Goal: Task Accomplishment & Management: Use online tool/utility

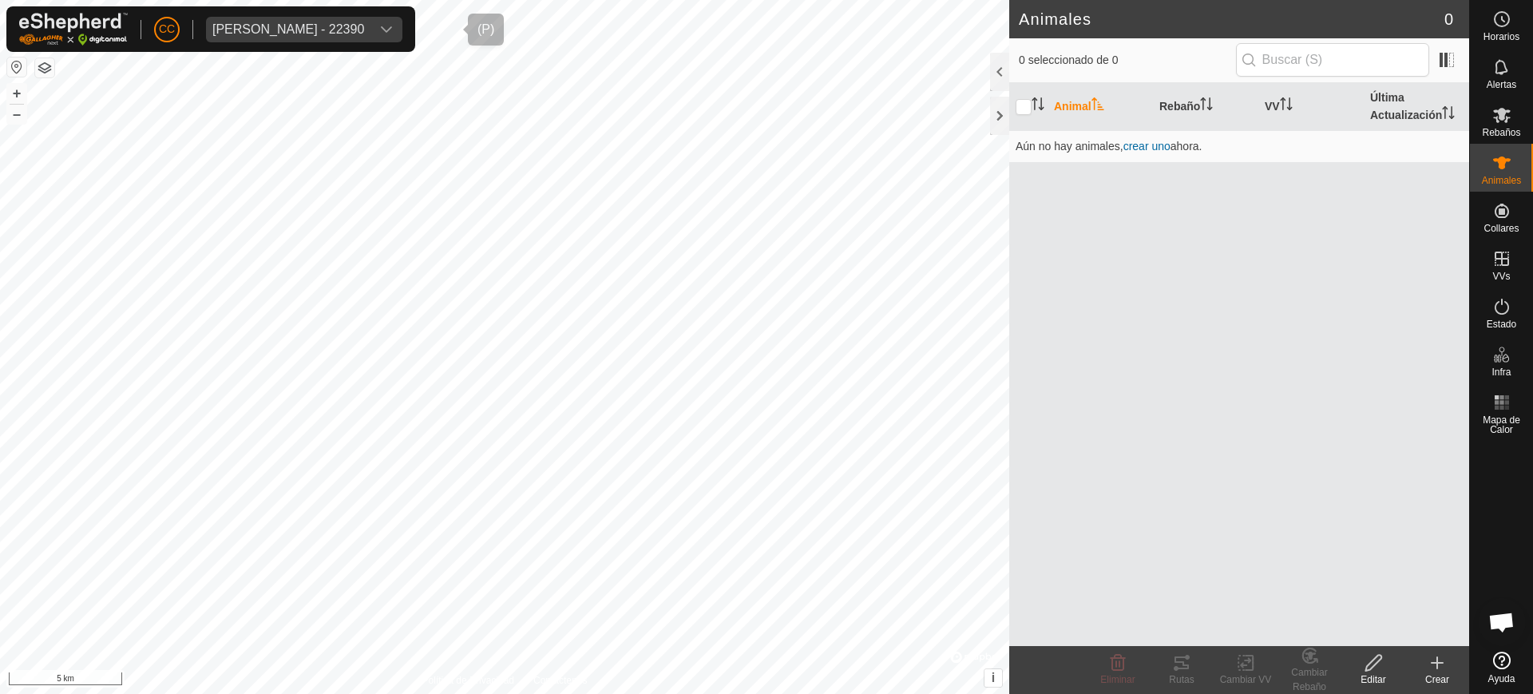
scroll to position [1272, 0]
click at [1508, 171] on icon at bounding box center [1501, 162] width 19 height 19
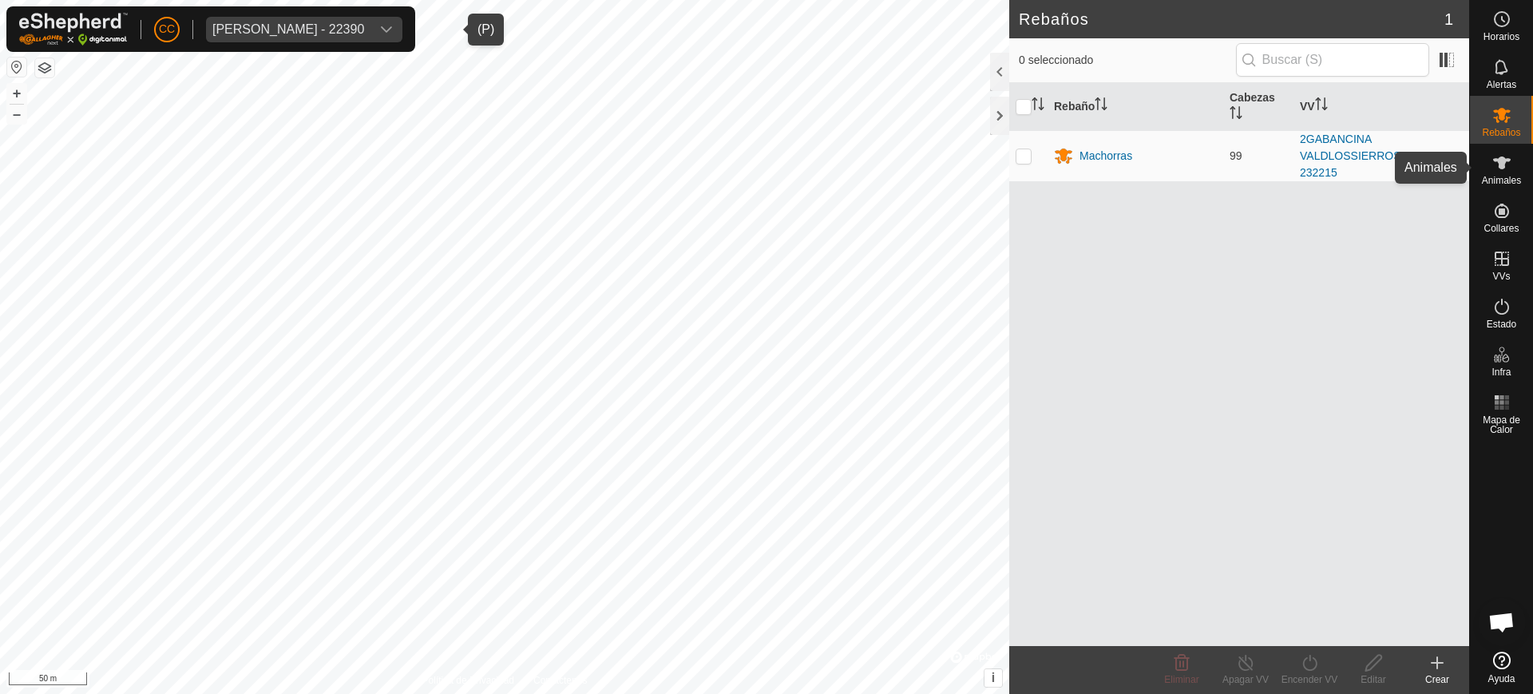
click at [1508, 185] on span "Animales" at bounding box center [1501, 181] width 39 height 10
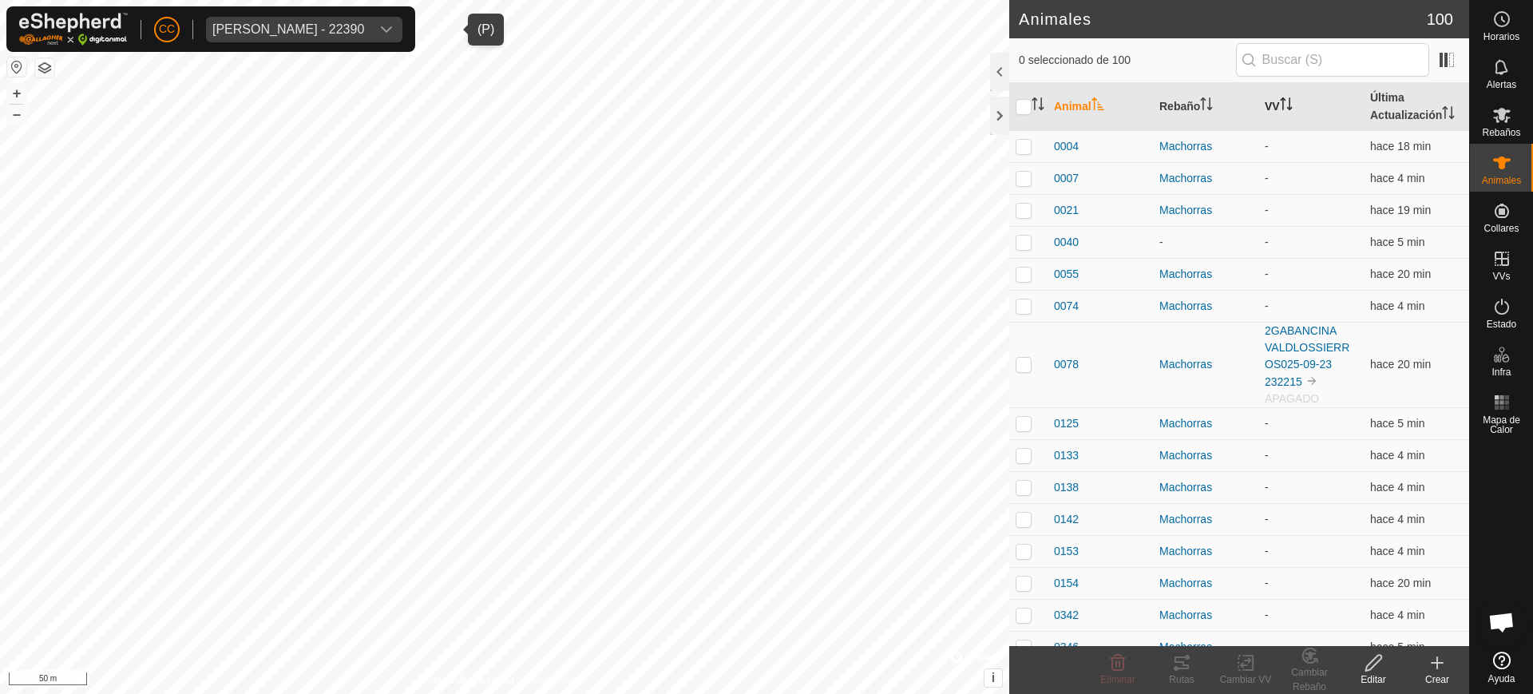
click at [1284, 105] on icon "Activar para ordenar" at bounding box center [1286, 103] width 13 height 13
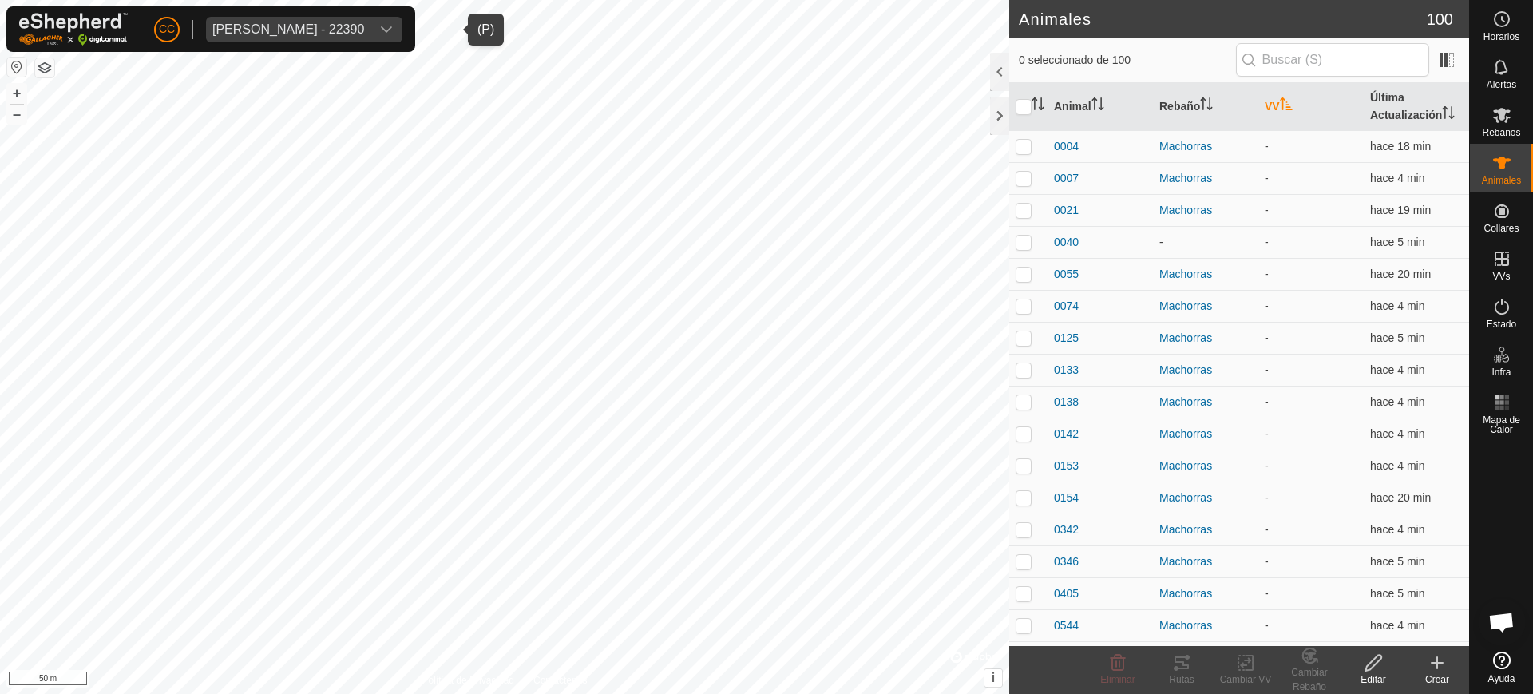
click at [1284, 105] on icon "Activar para ordenar" at bounding box center [1286, 103] width 13 height 13
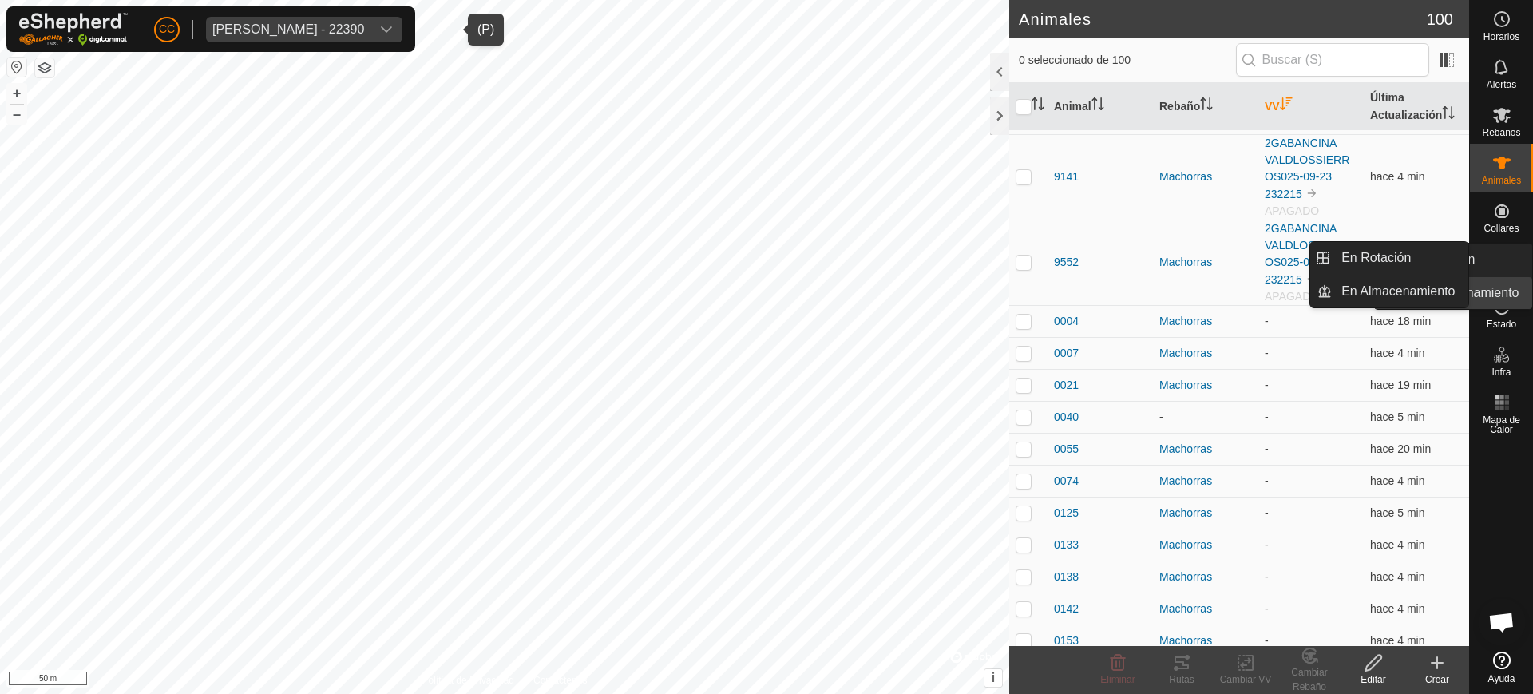
scroll to position [1996, 0]
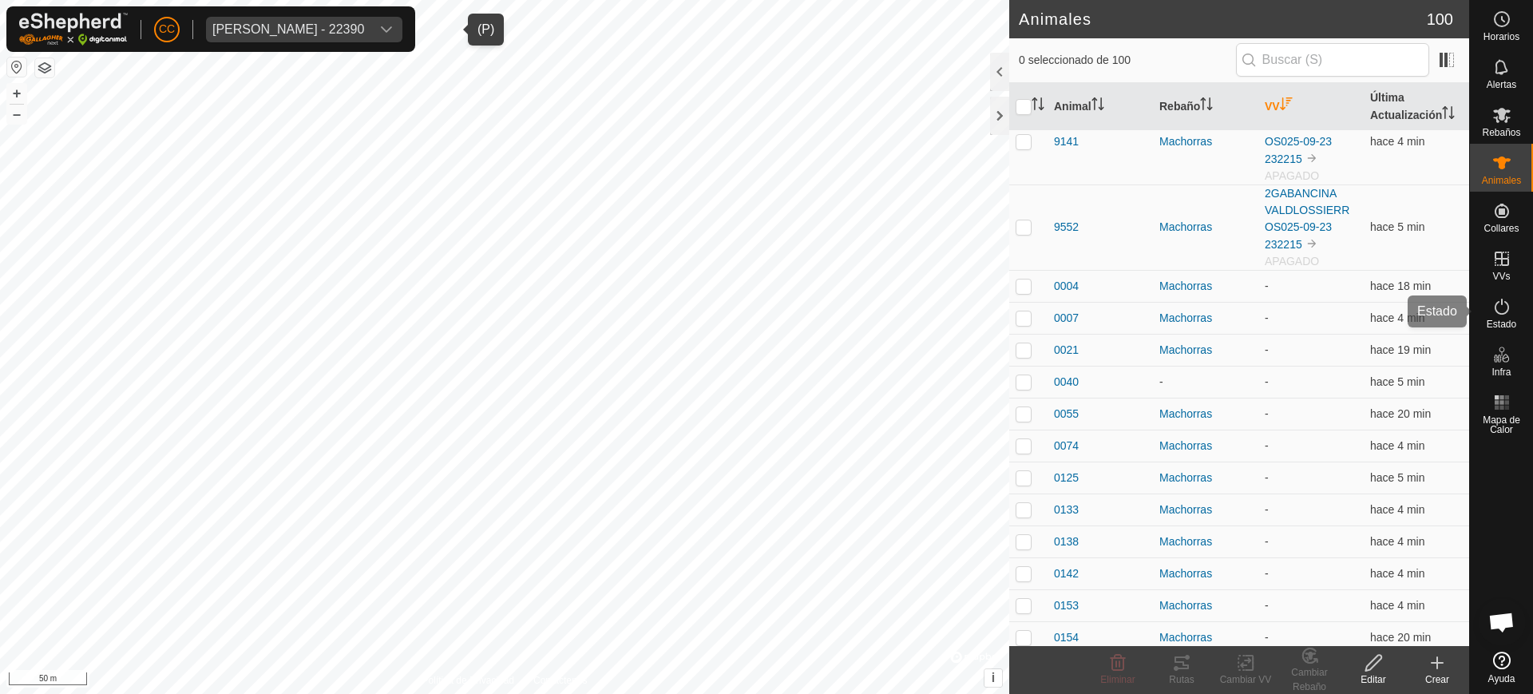
click at [1503, 299] on icon at bounding box center [1501, 306] width 19 height 19
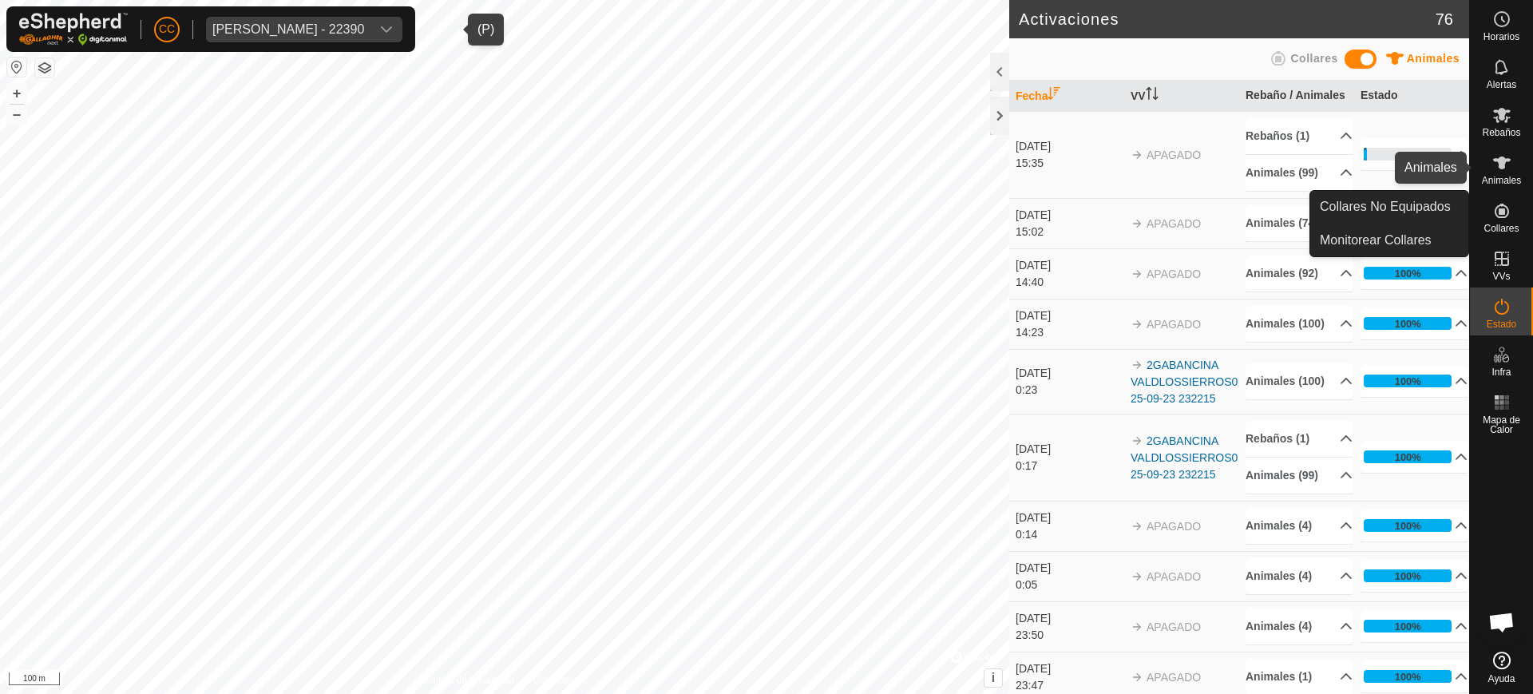
click at [1518, 155] on div "Animales" at bounding box center [1501, 168] width 63 height 48
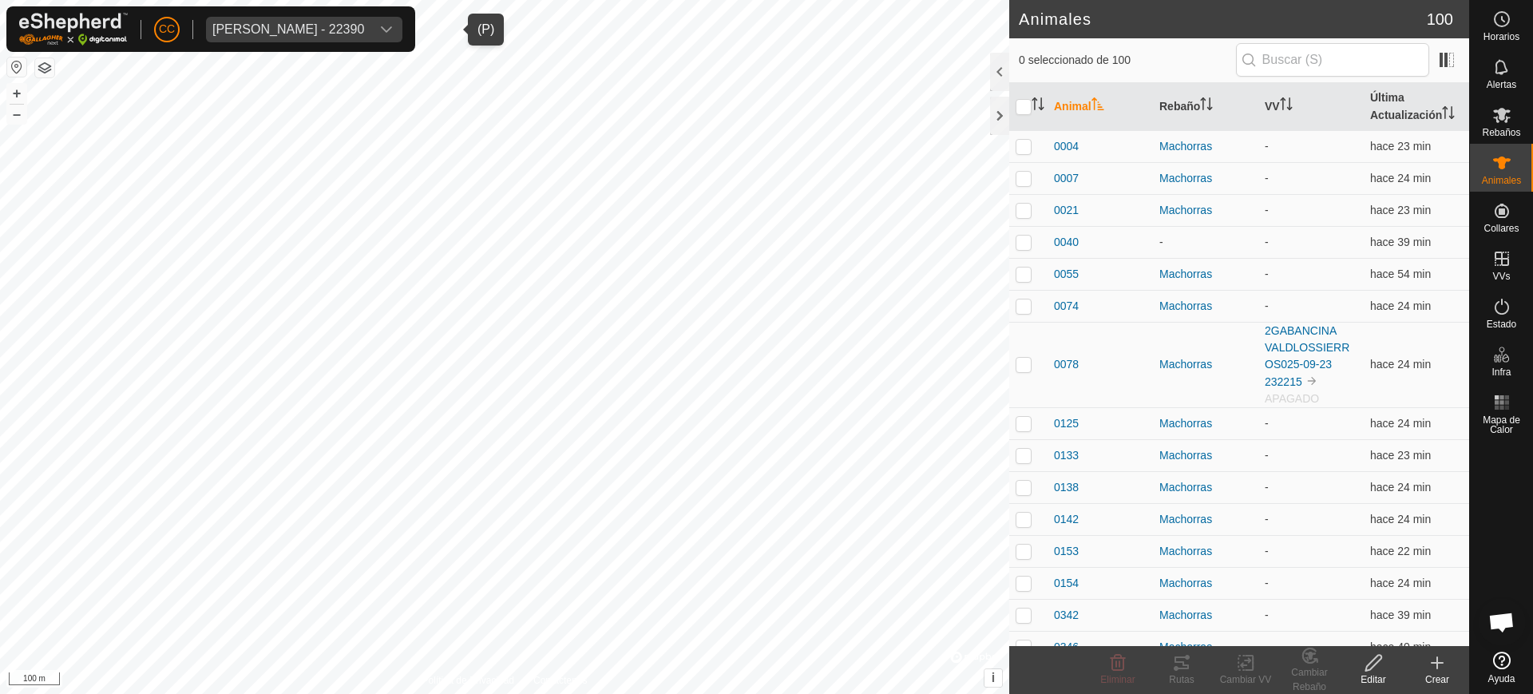
click at [370, 20] on span "Jose Ramon Tejedor Montero - 22390" at bounding box center [288, 30] width 164 height 26
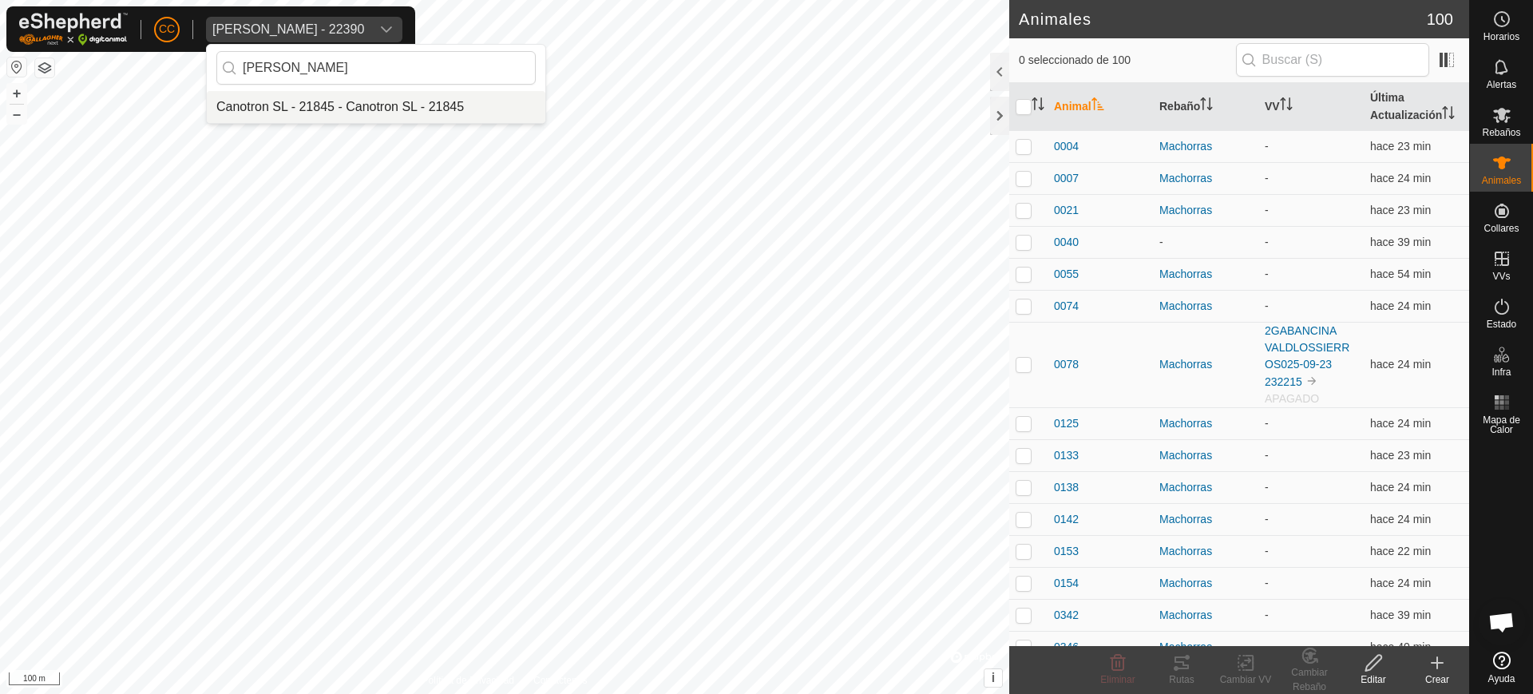
type input "canotro"
click at [417, 105] on li "Canotron SL - 21845 - Canotron SL - 21845" at bounding box center [376, 107] width 338 height 32
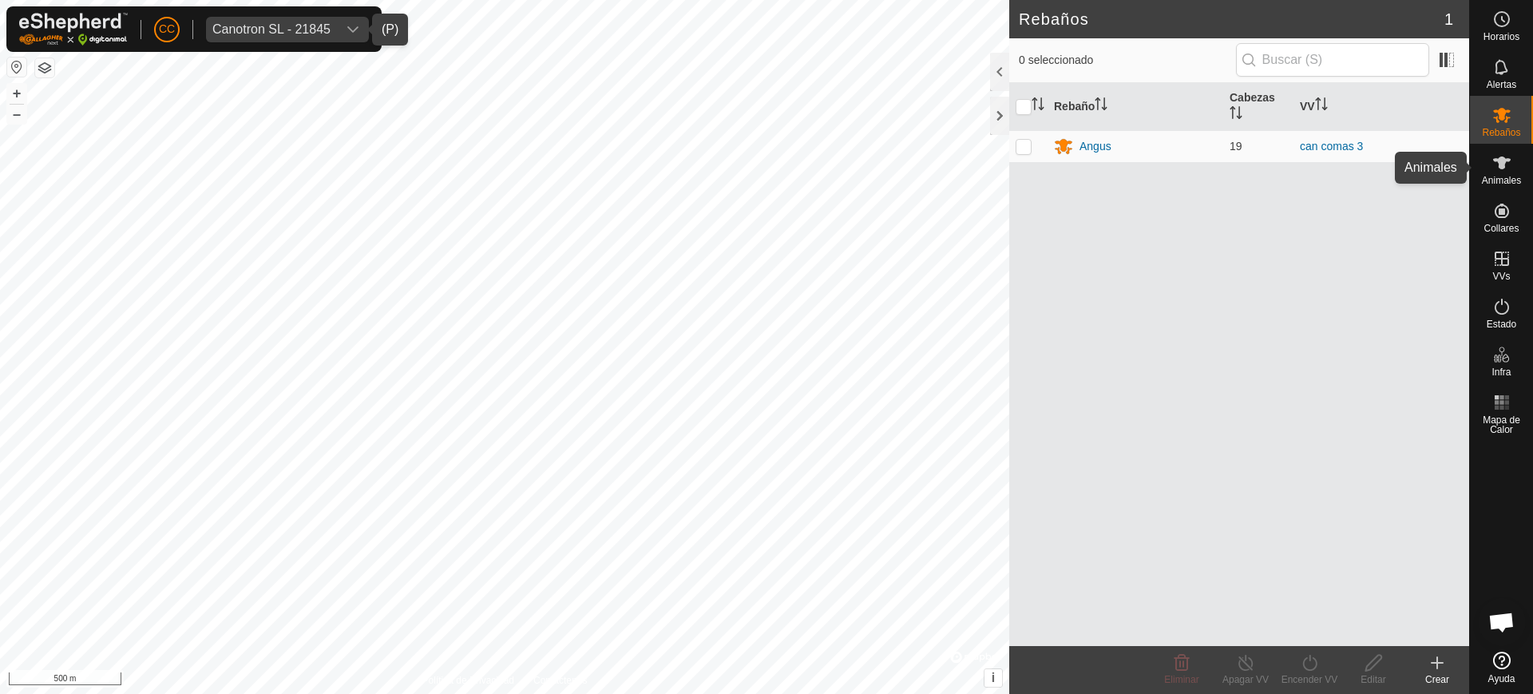
click at [1519, 172] on div "Animales" at bounding box center [1501, 168] width 63 height 48
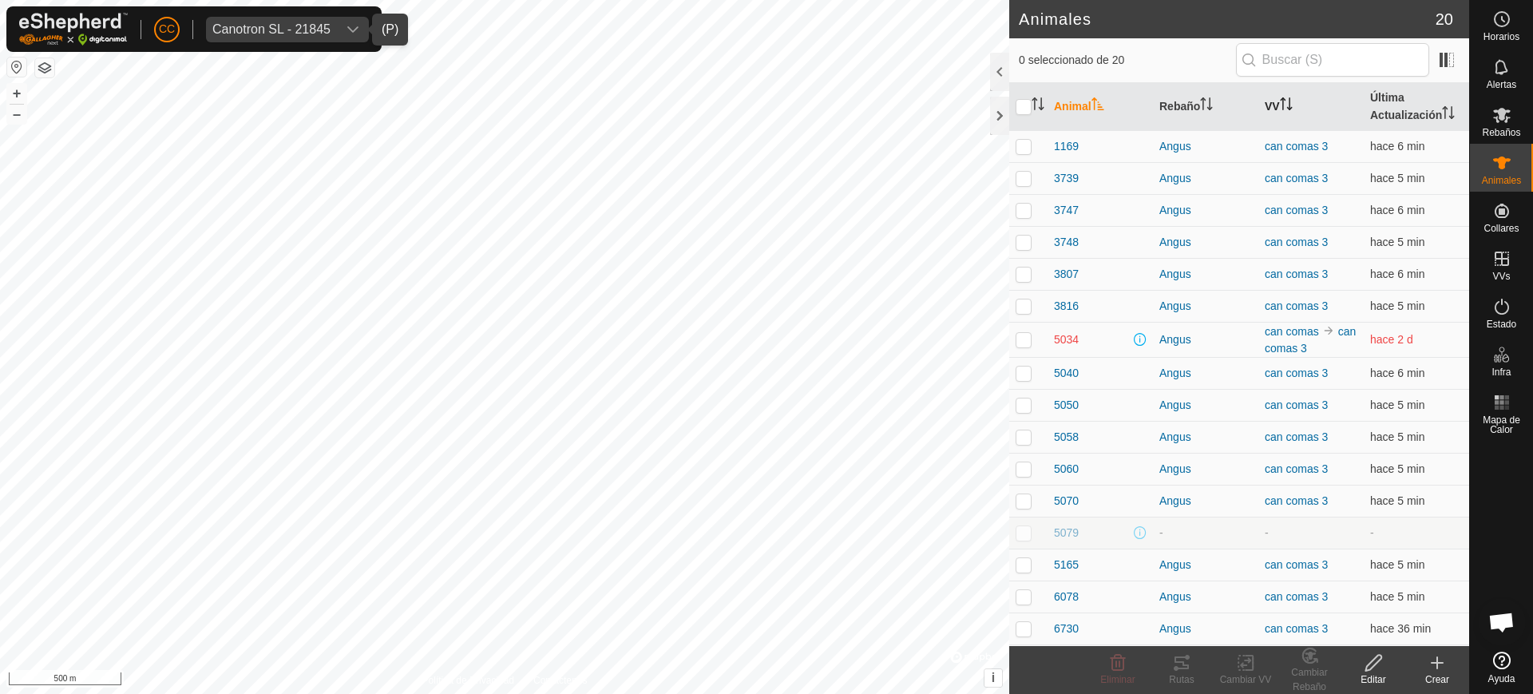
click at [1260, 101] on th "VV" at bounding box center [1310, 107] width 105 height 48
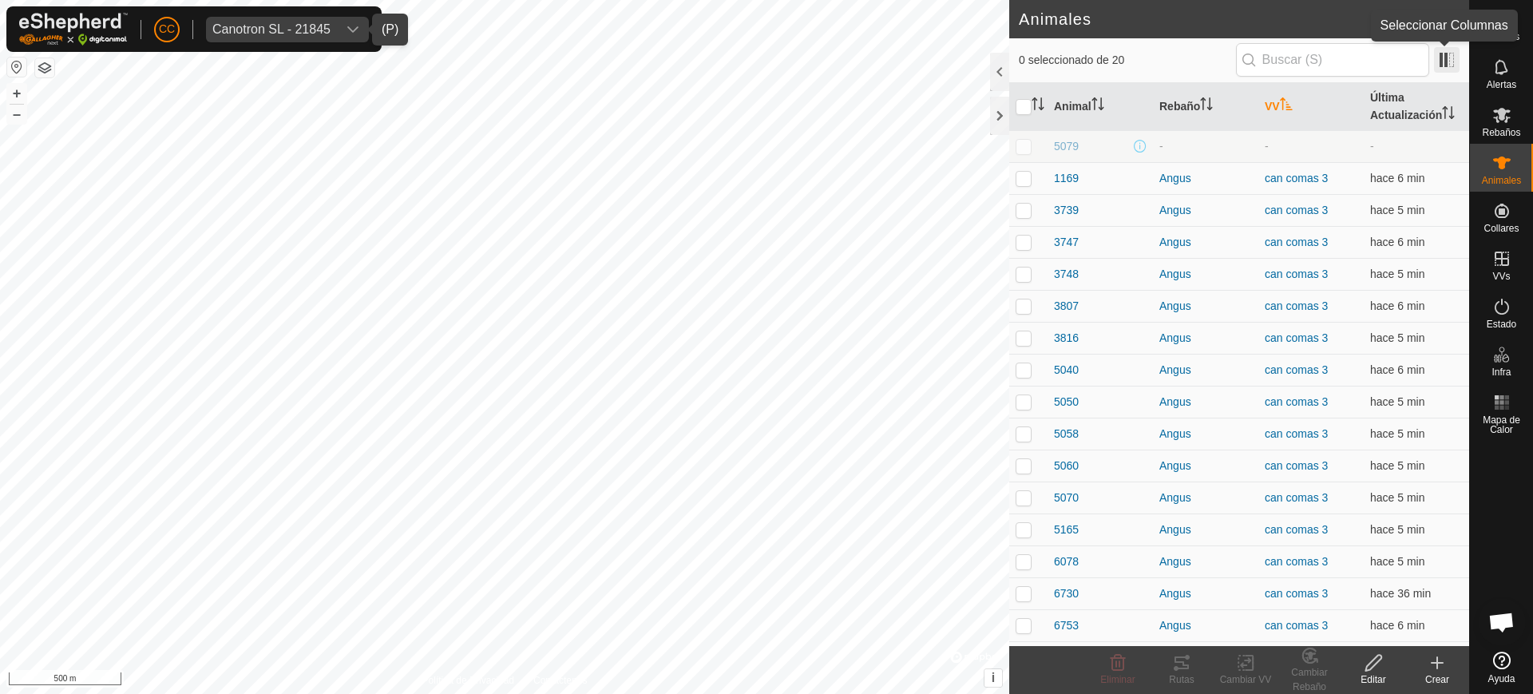
click at [1444, 65] on span at bounding box center [1447, 60] width 26 height 26
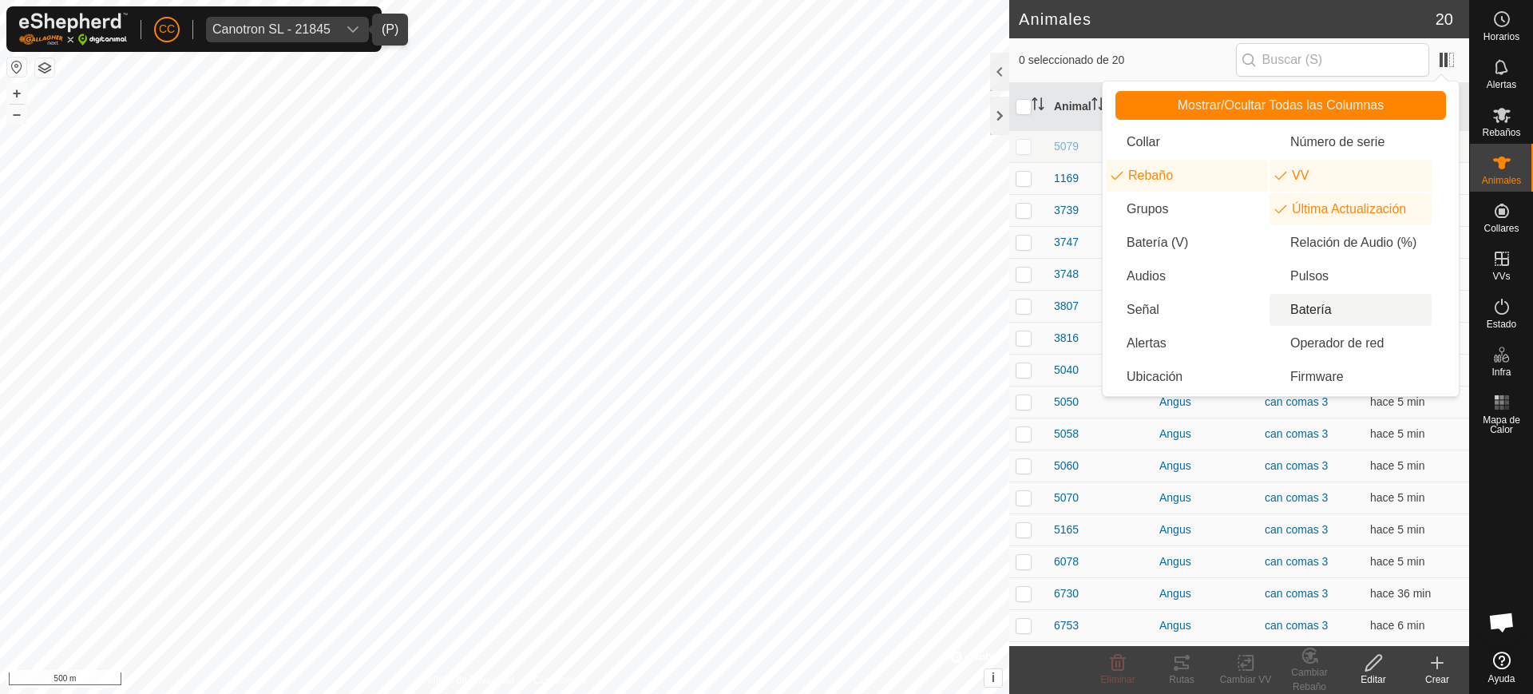
click at [1298, 311] on li "Batería" at bounding box center [1350, 310] width 162 height 32
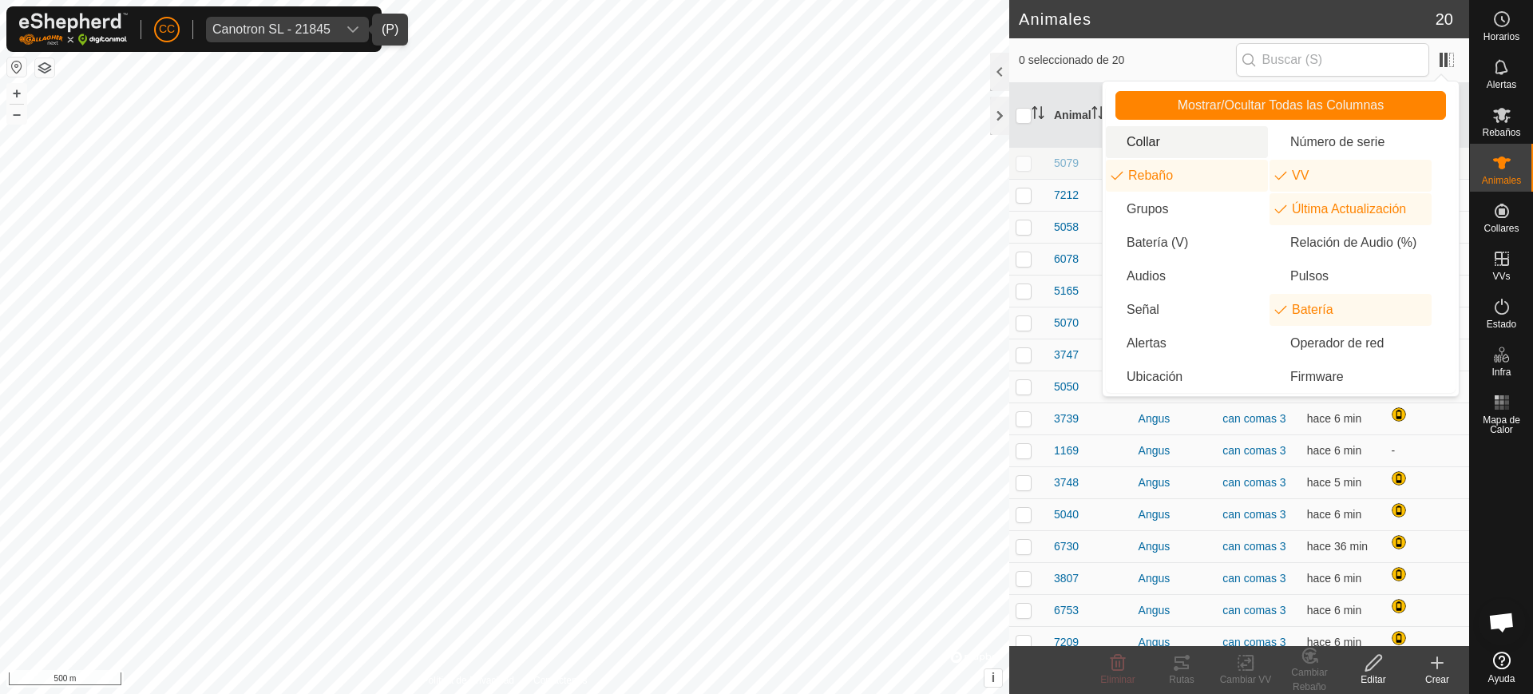
click at [1150, 136] on li "Collar" at bounding box center [1187, 142] width 162 height 32
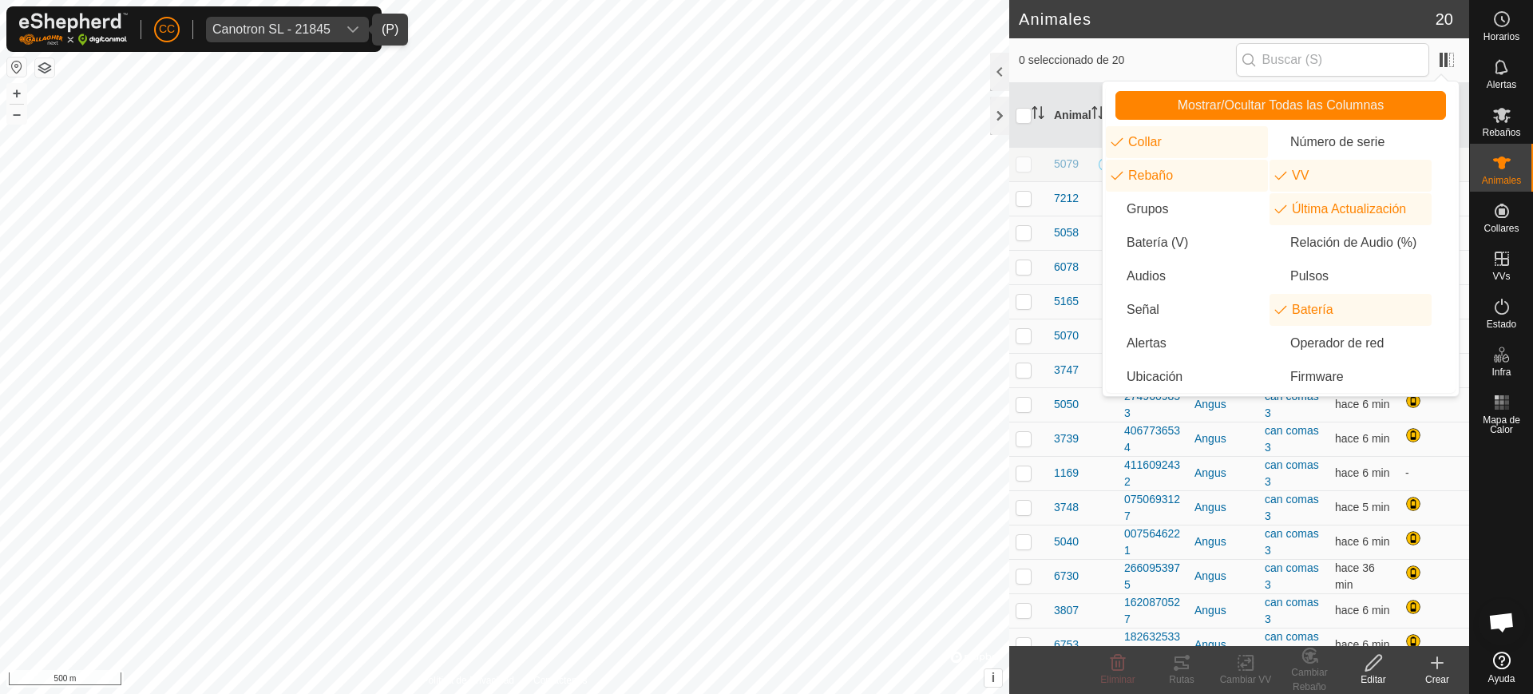
click at [1086, 290] on td "5165" at bounding box center [1082, 301] width 70 height 34
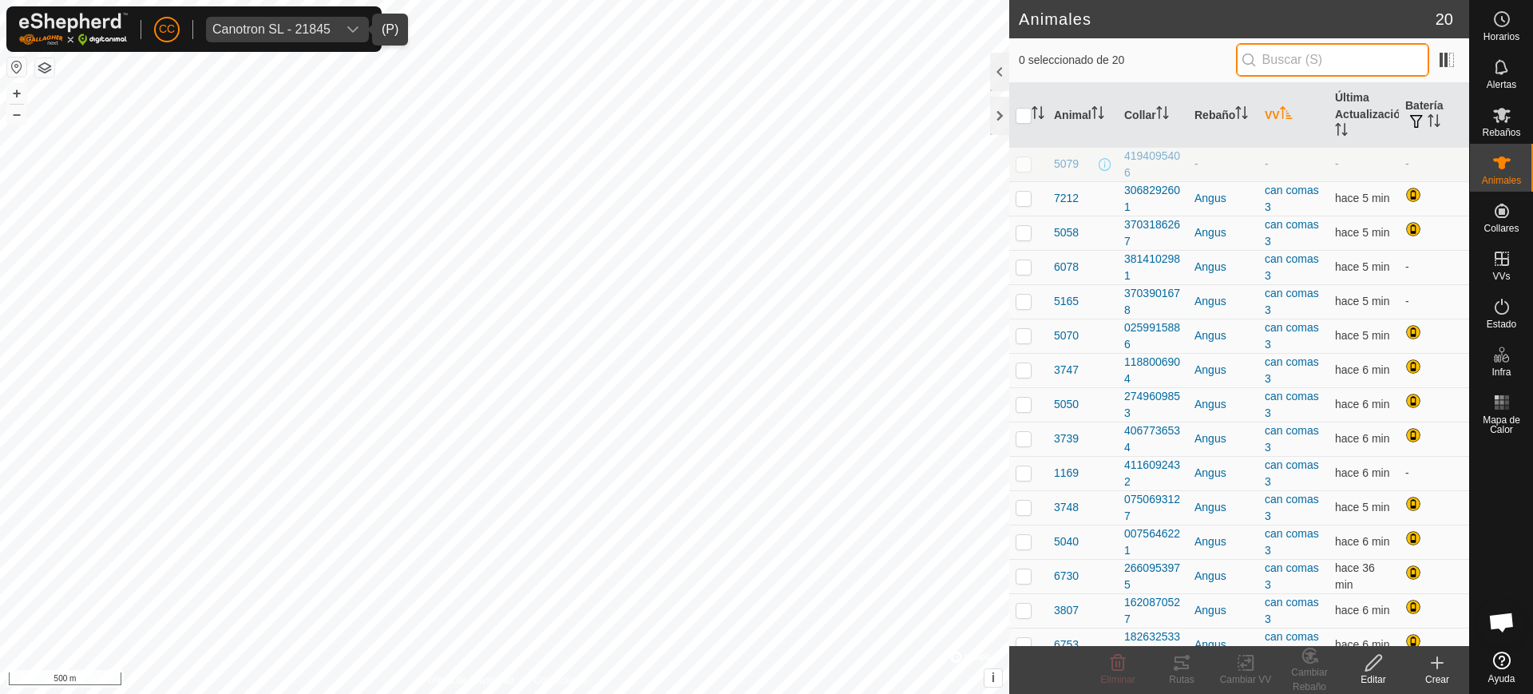
click at [1300, 58] on input "text" at bounding box center [1332, 60] width 193 height 34
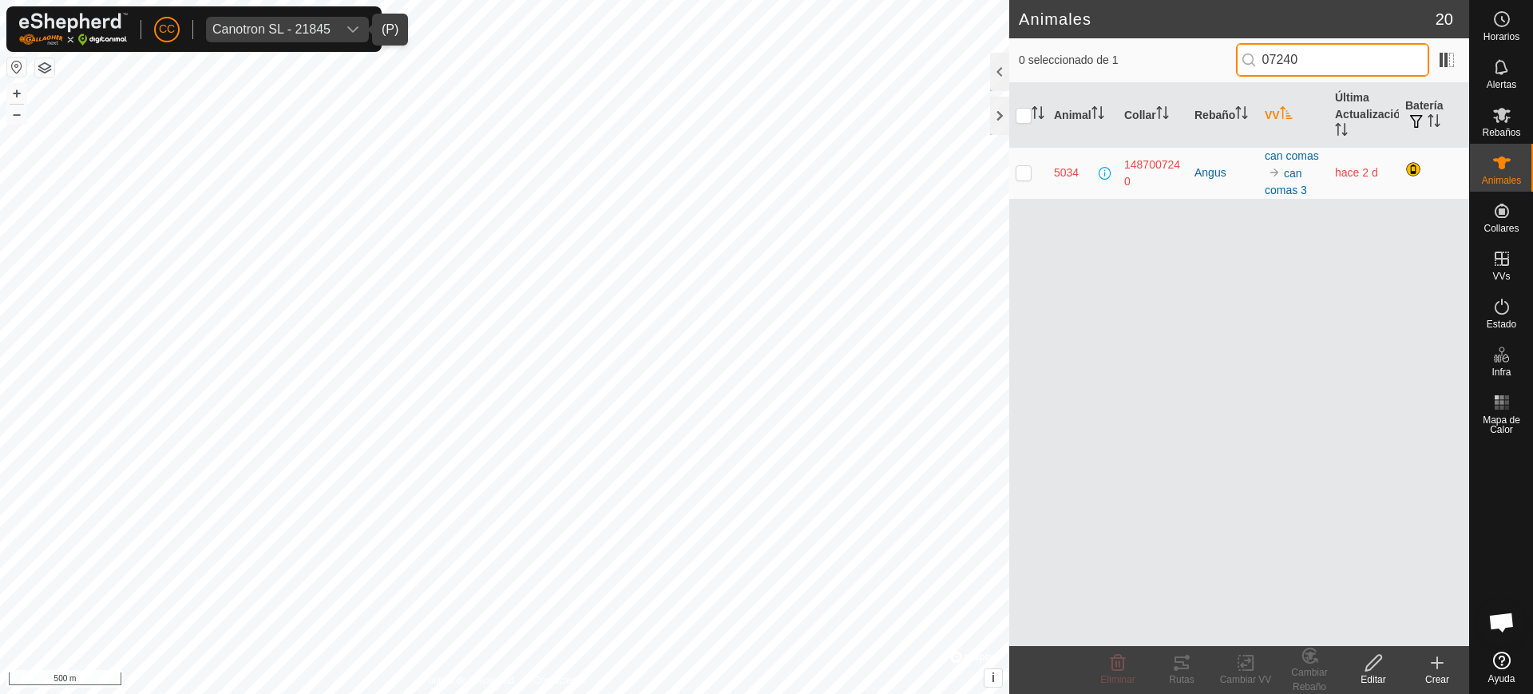
type input "07240"
click at [1510, 123] on icon at bounding box center [1501, 114] width 19 height 19
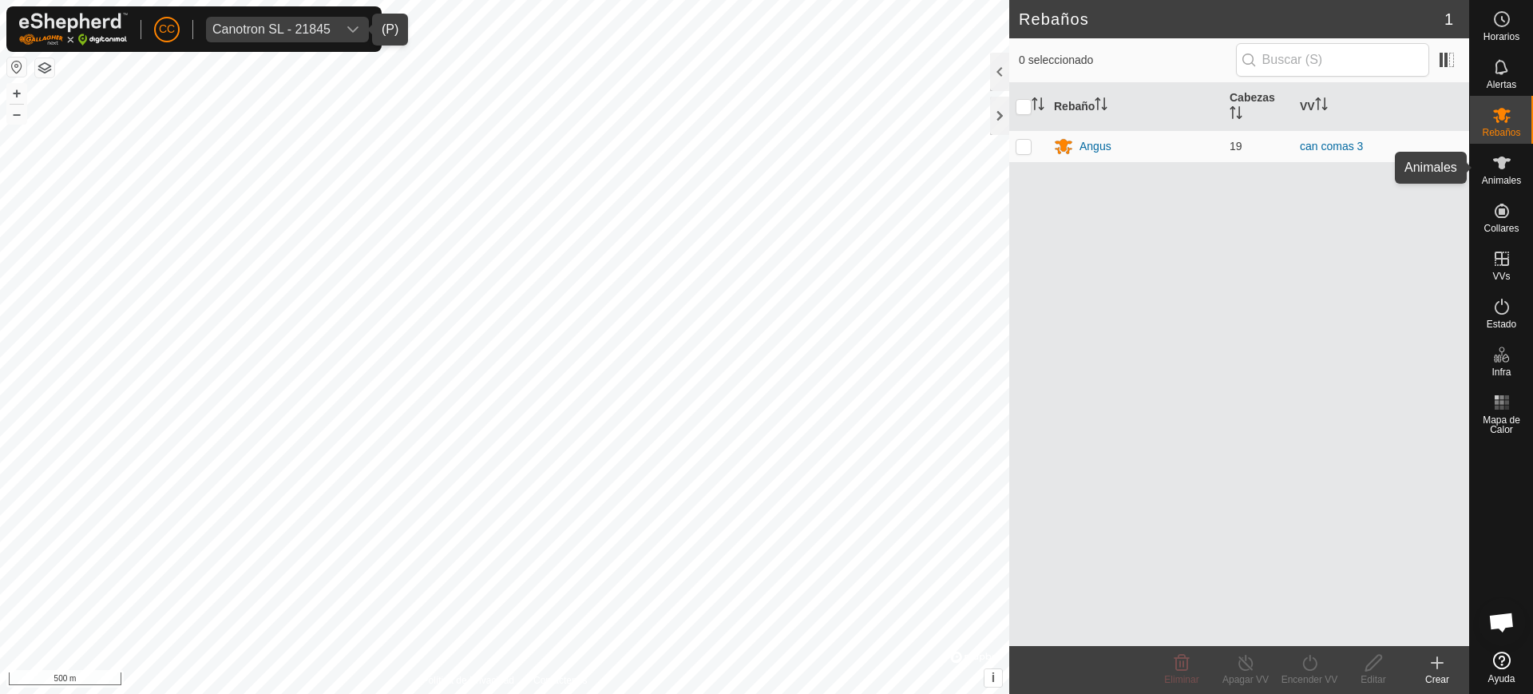
click at [1498, 176] on span "Animales" at bounding box center [1501, 181] width 39 height 10
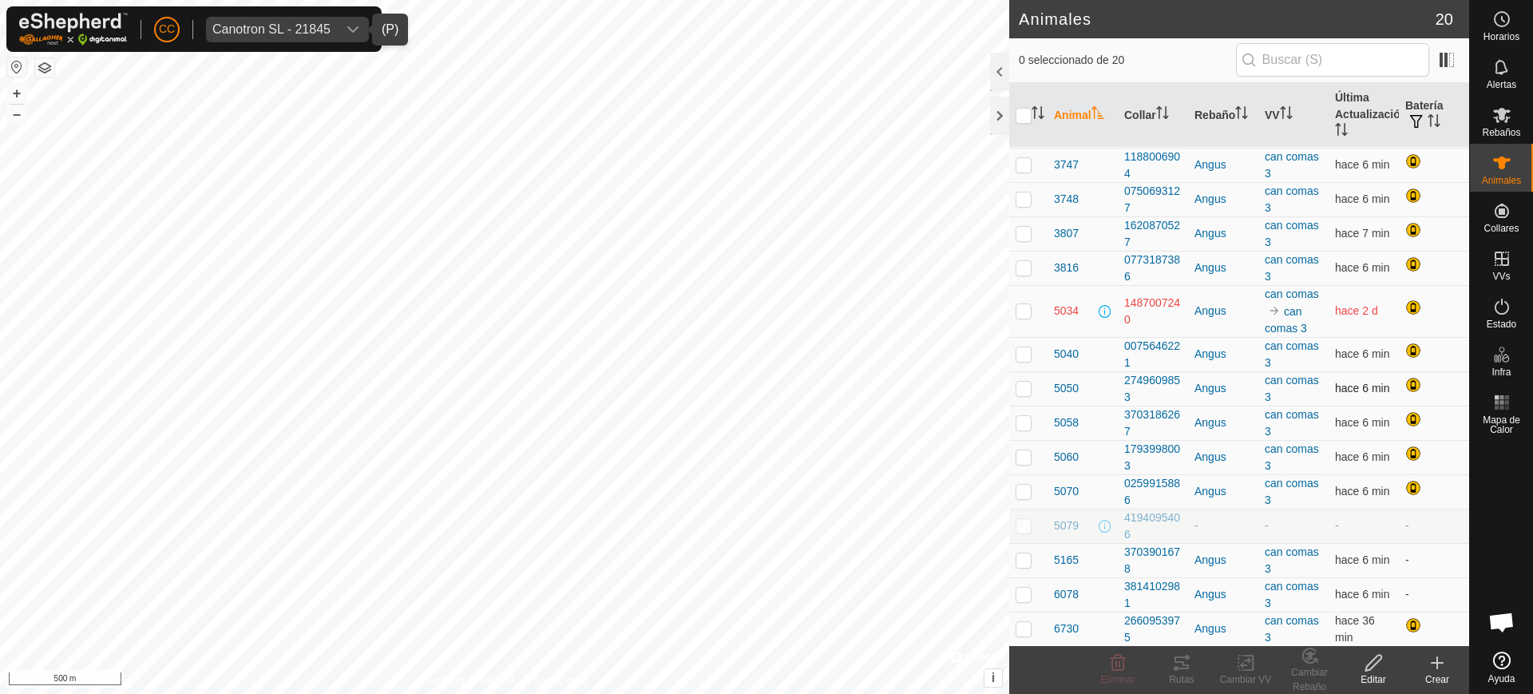
scroll to position [148, 0]
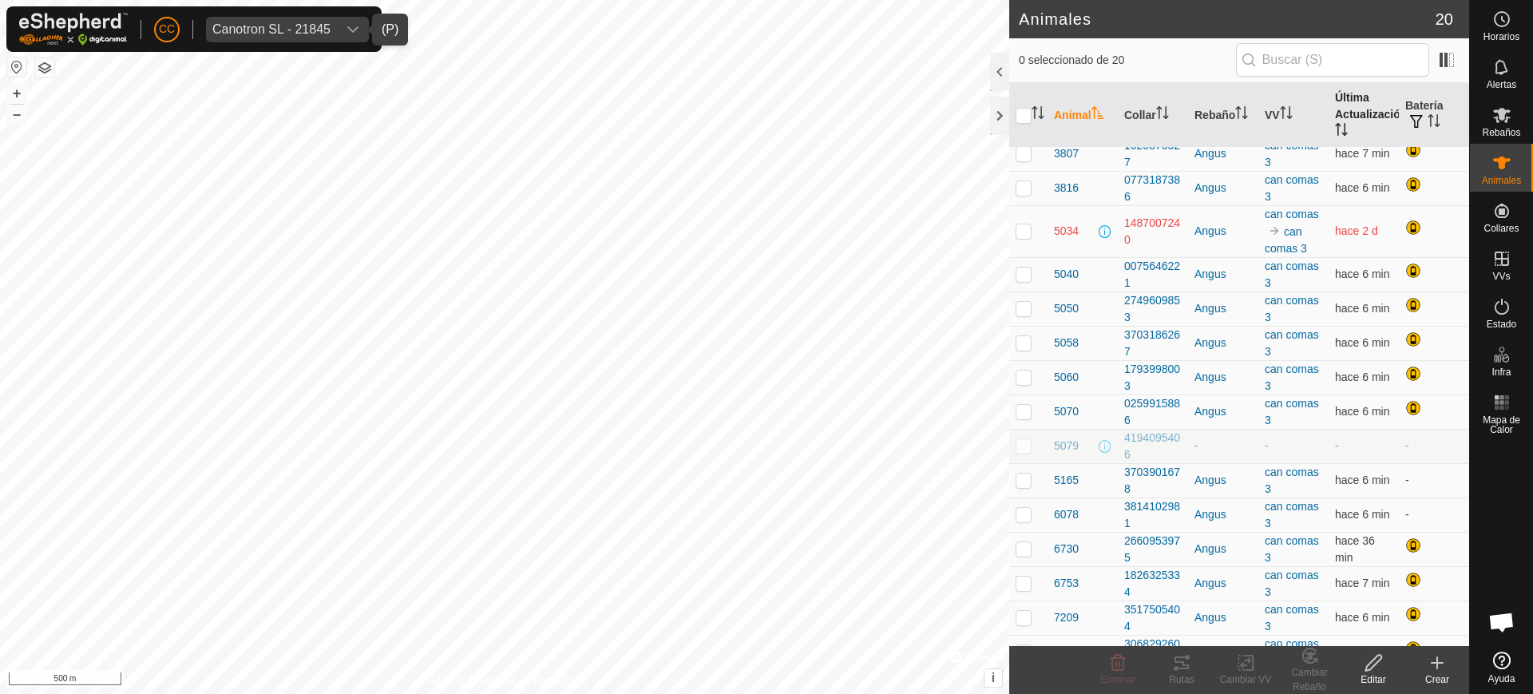
click at [1339, 113] on th "Última Actualización" at bounding box center [1363, 115] width 70 height 65
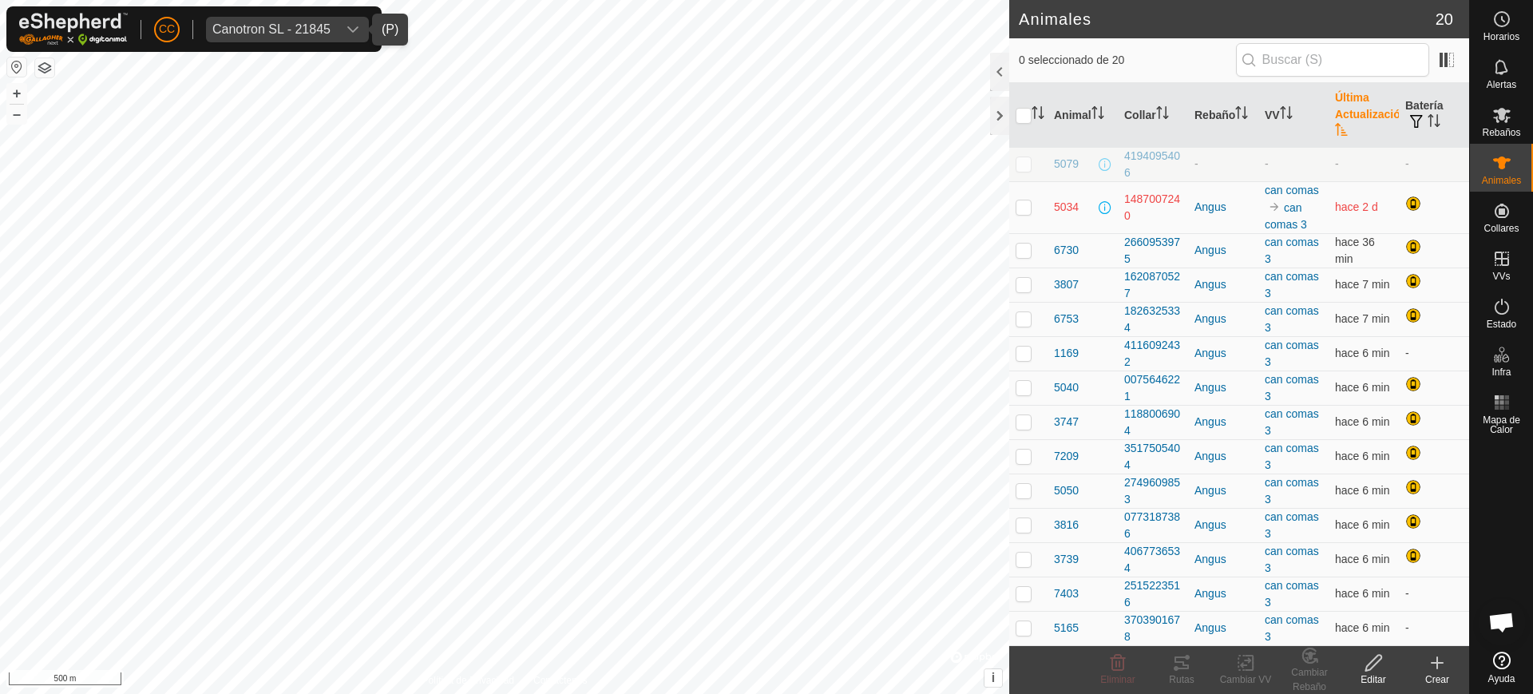
click at [1339, 113] on th "Última Actualización" at bounding box center [1363, 115] width 70 height 65
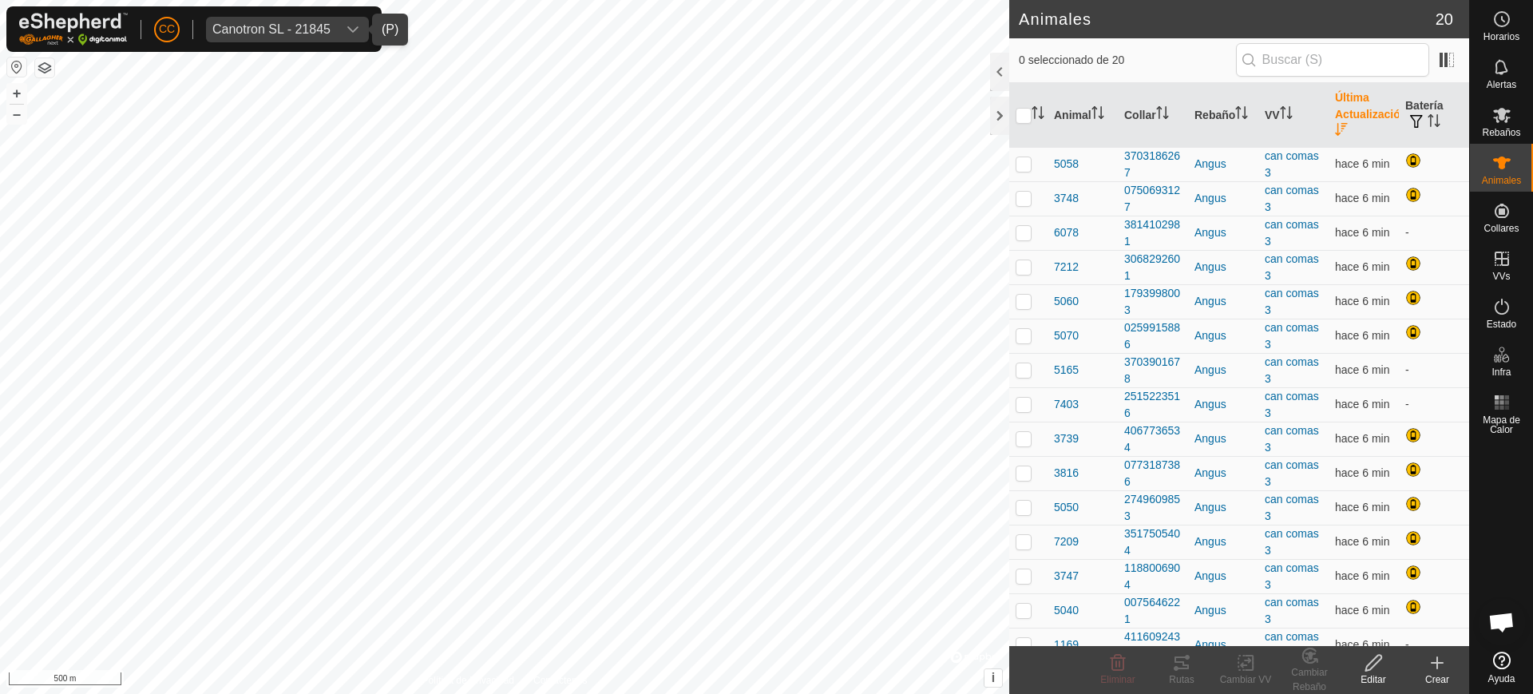
click at [1339, 113] on th "Última Actualización" at bounding box center [1363, 115] width 70 height 65
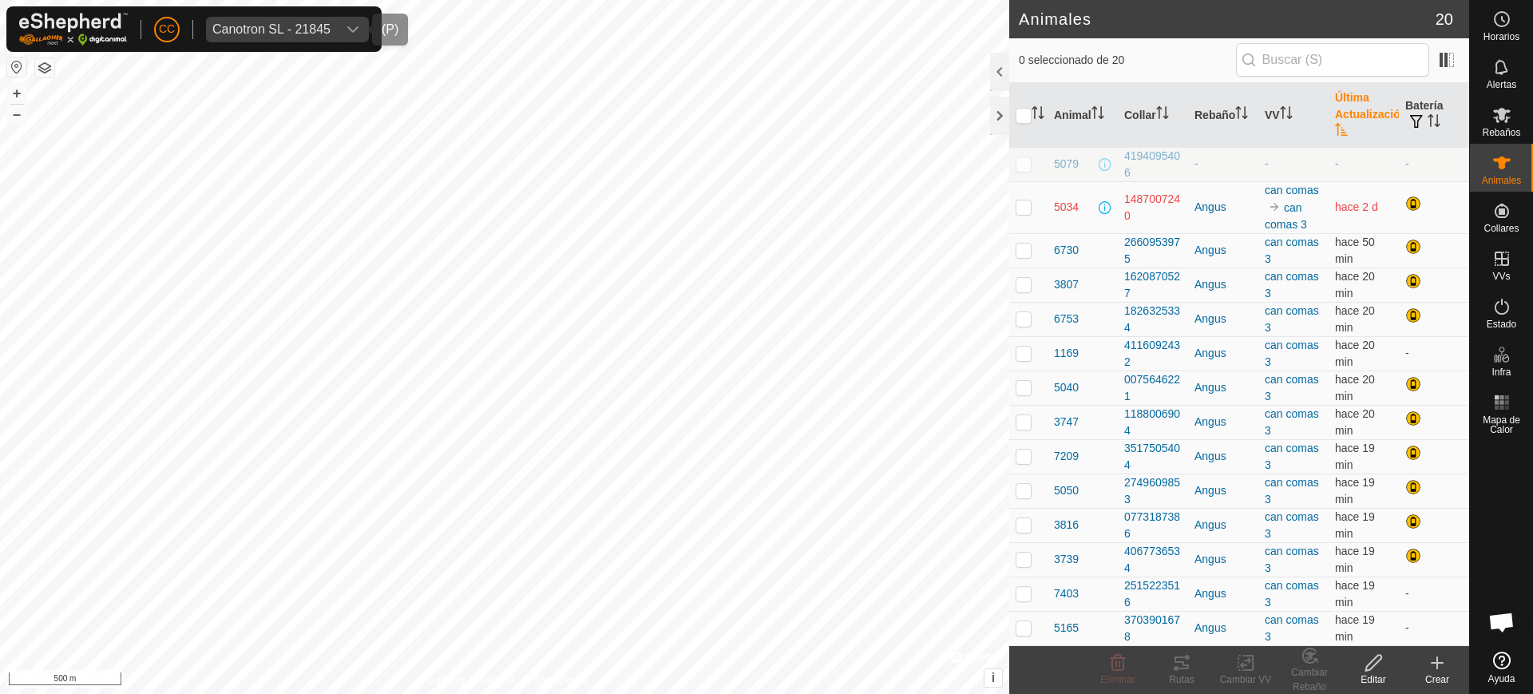
click at [257, 26] on div "Canotron SL - 21845" at bounding box center [271, 29] width 118 height 13
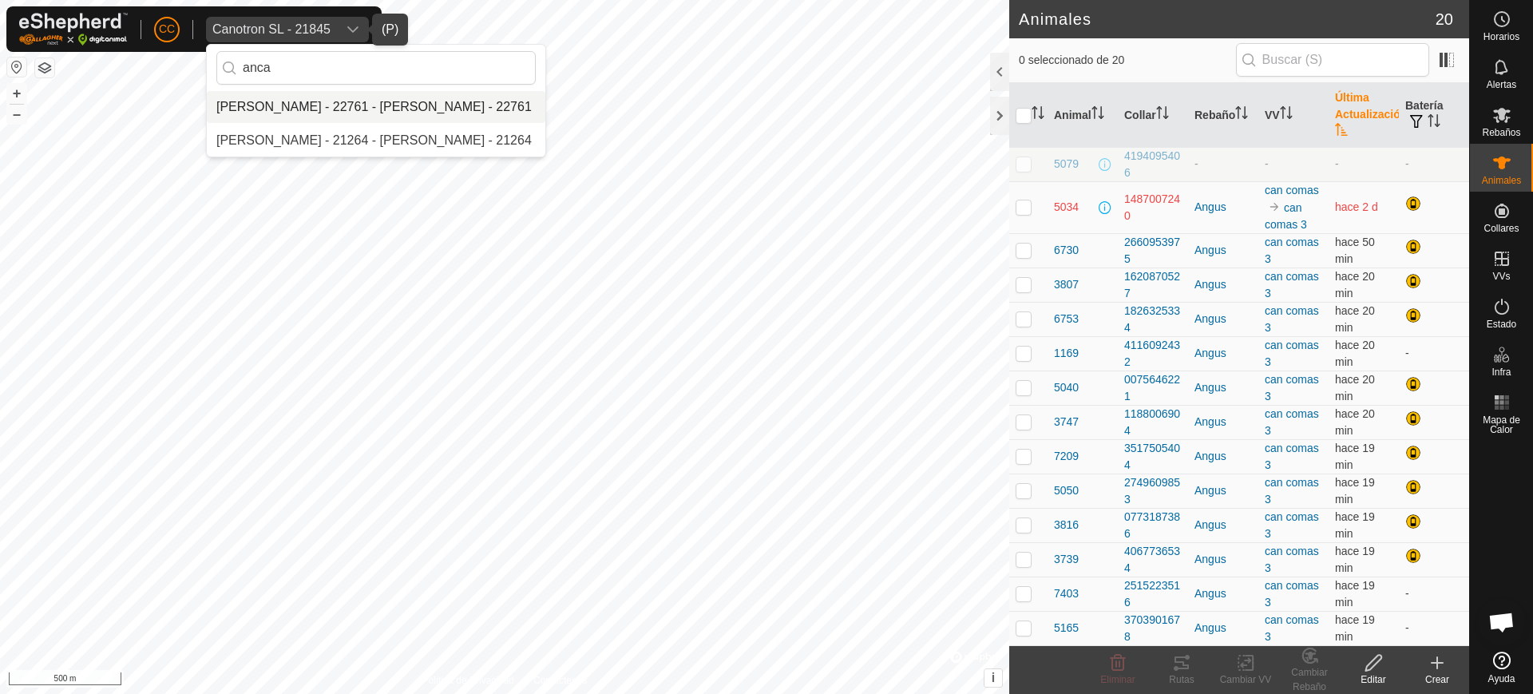
type input "anca"
click at [374, 111] on li "Anca Sanda Bercian - 22761 - Anca Sanda Bercian - 22761" at bounding box center [376, 107] width 338 height 32
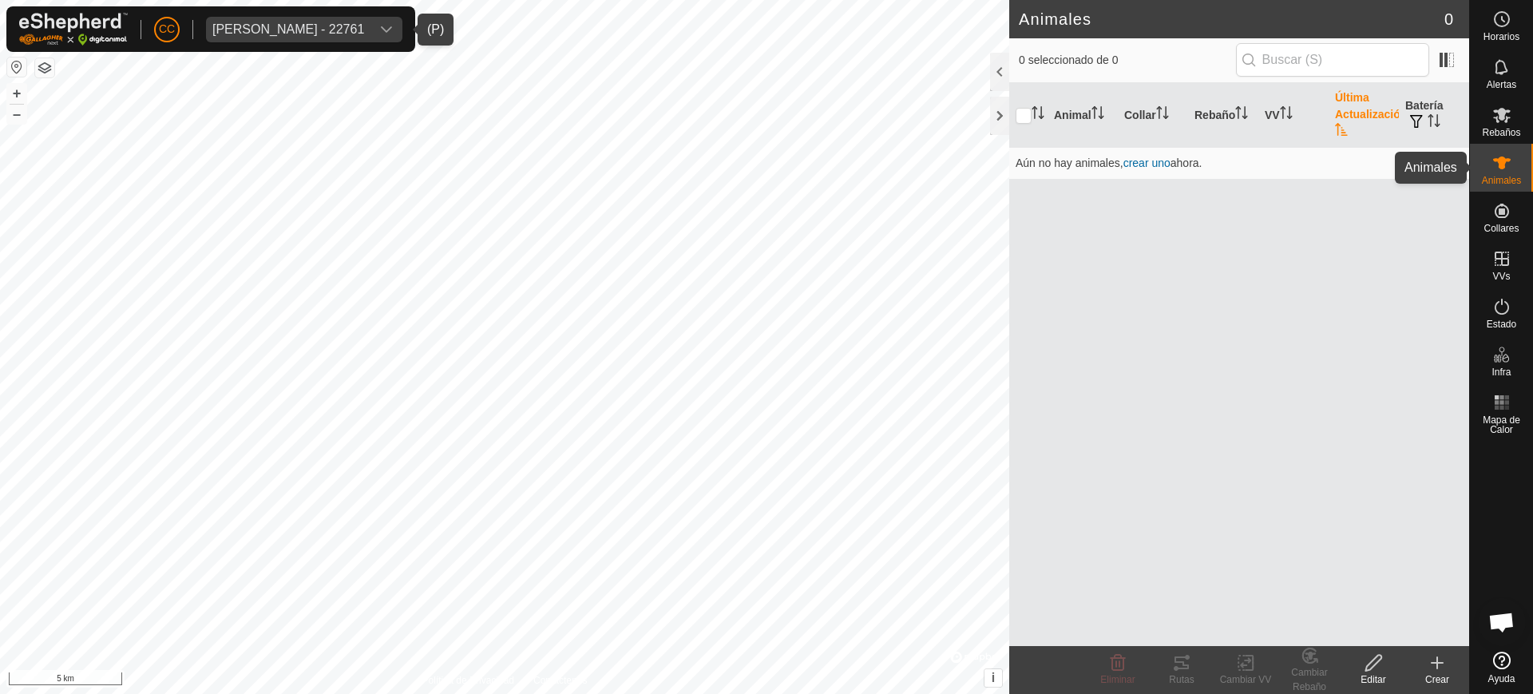
click at [1497, 184] on span "Animales" at bounding box center [1501, 181] width 39 height 10
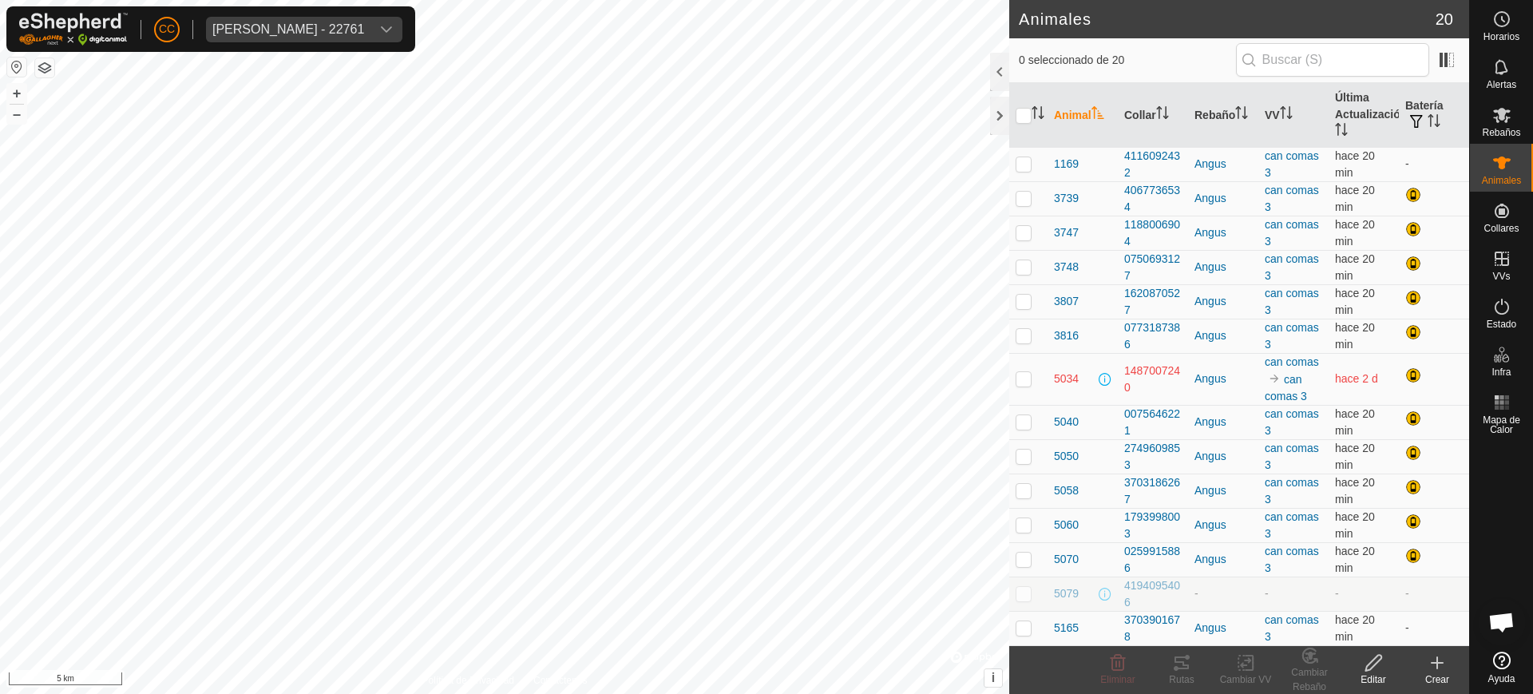
scroll to position [1272, 0]
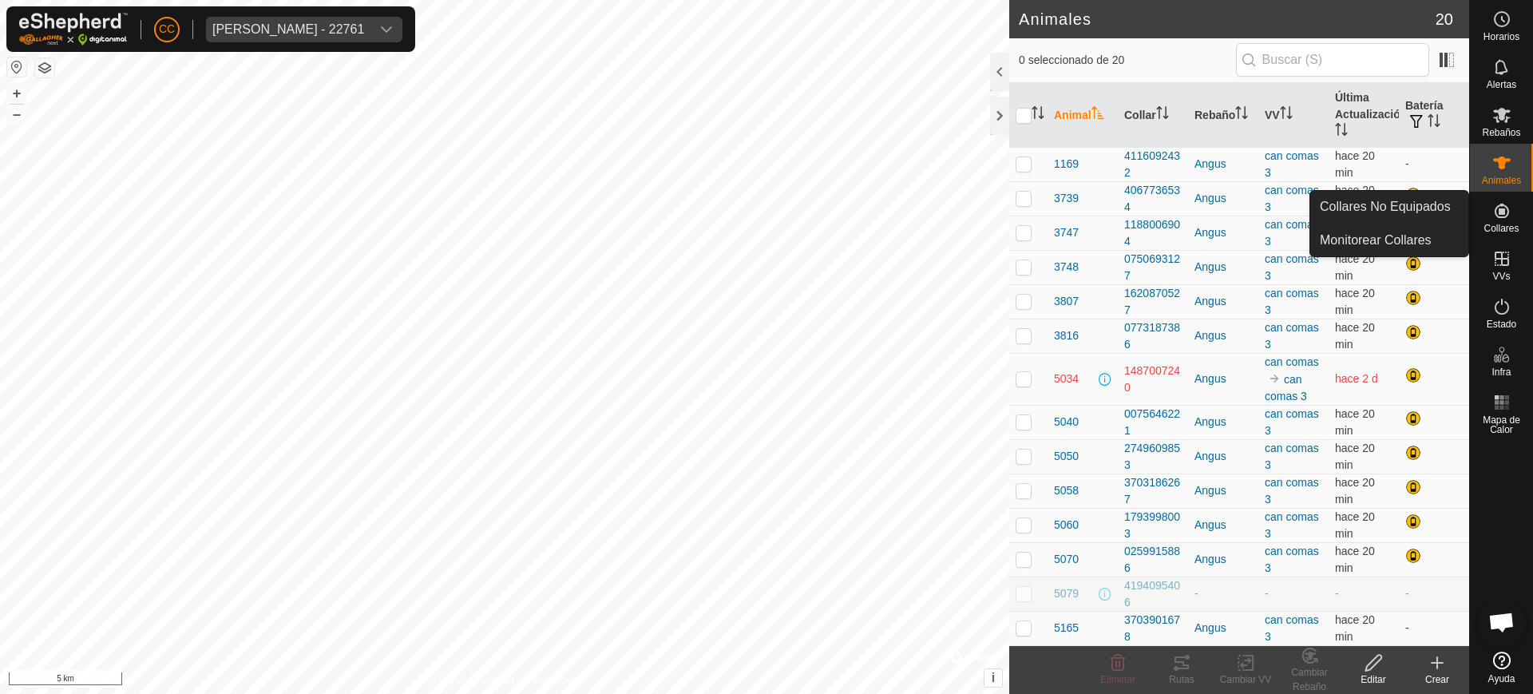
click at [1510, 231] on span "Collares" at bounding box center [1500, 229] width 35 height 10
drag, startPoint x: 1508, startPoint y: 186, endPoint x: 1486, endPoint y: 183, distance: 22.6
click at [1508, 185] on div "Animales" at bounding box center [1501, 168] width 63 height 48
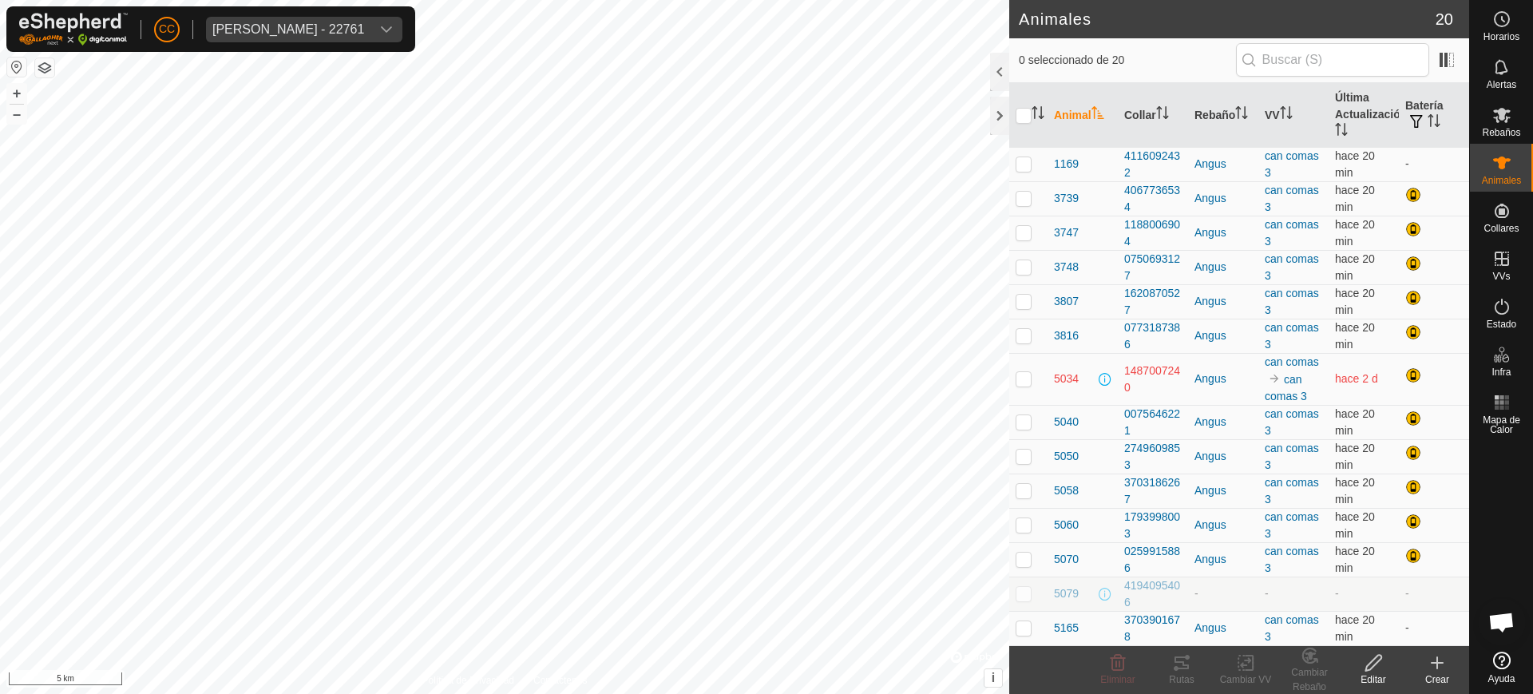
click at [20, 69] on button "button" at bounding box center [16, 66] width 19 height 19
click at [1352, 129] on th "Última Actualización" at bounding box center [1363, 115] width 70 height 65
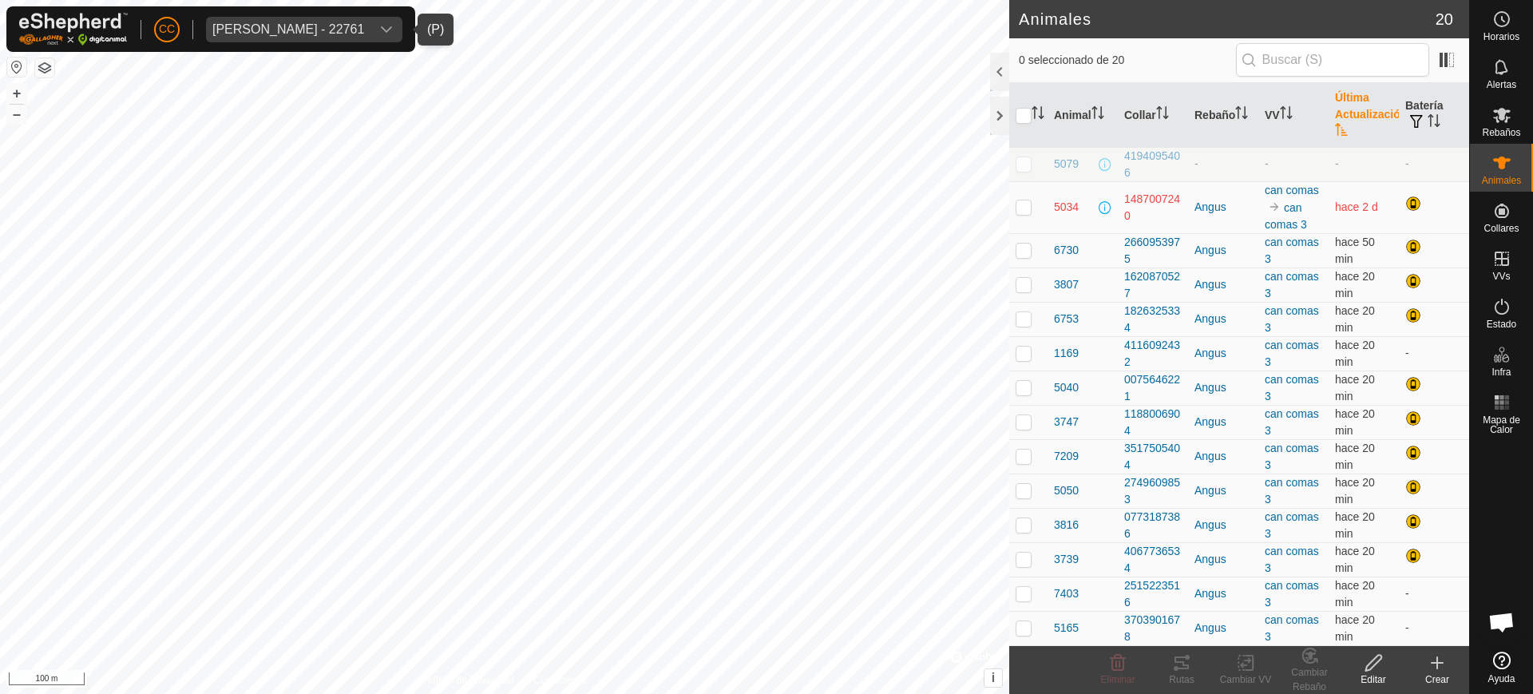
click at [264, 25] on div "[PERSON_NAME] - 22761" at bounding box center [288, 29] width 152 height 13
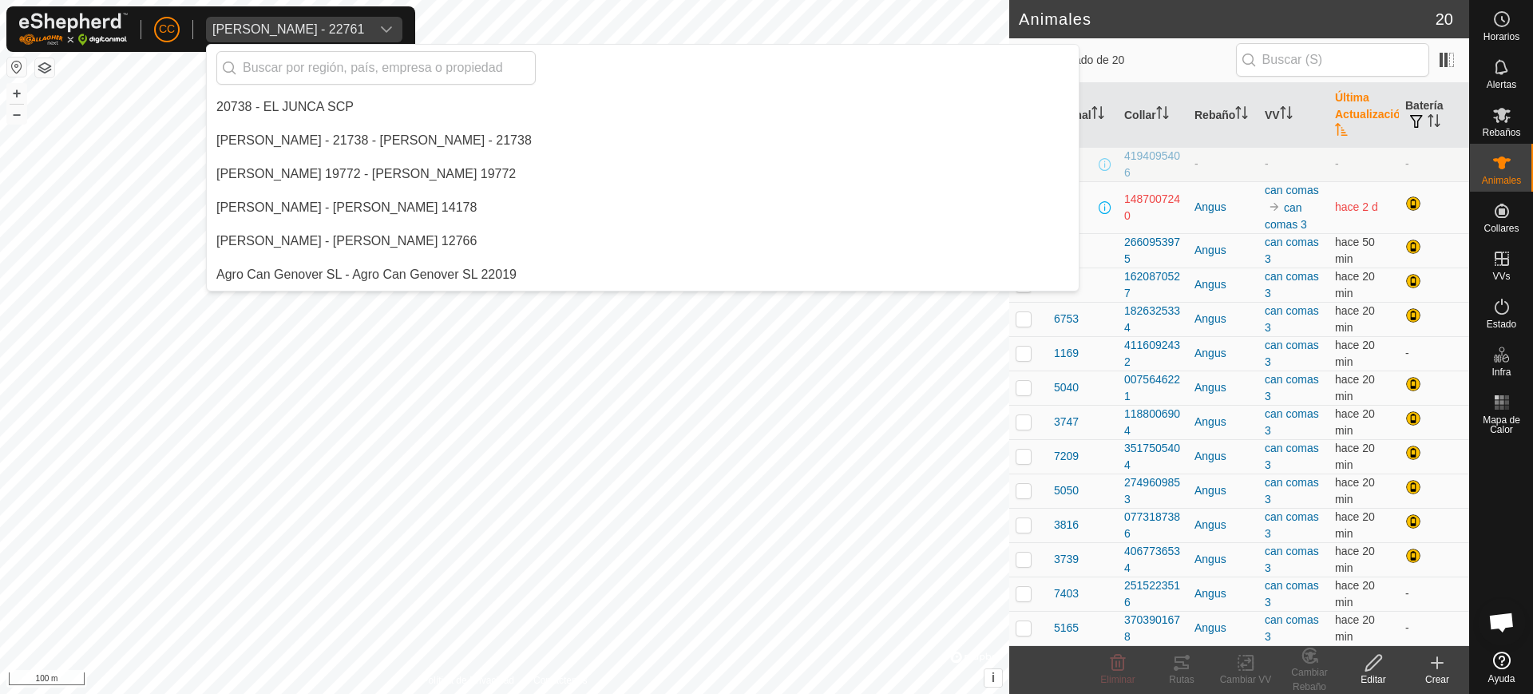
scroll to position [1140, 0]
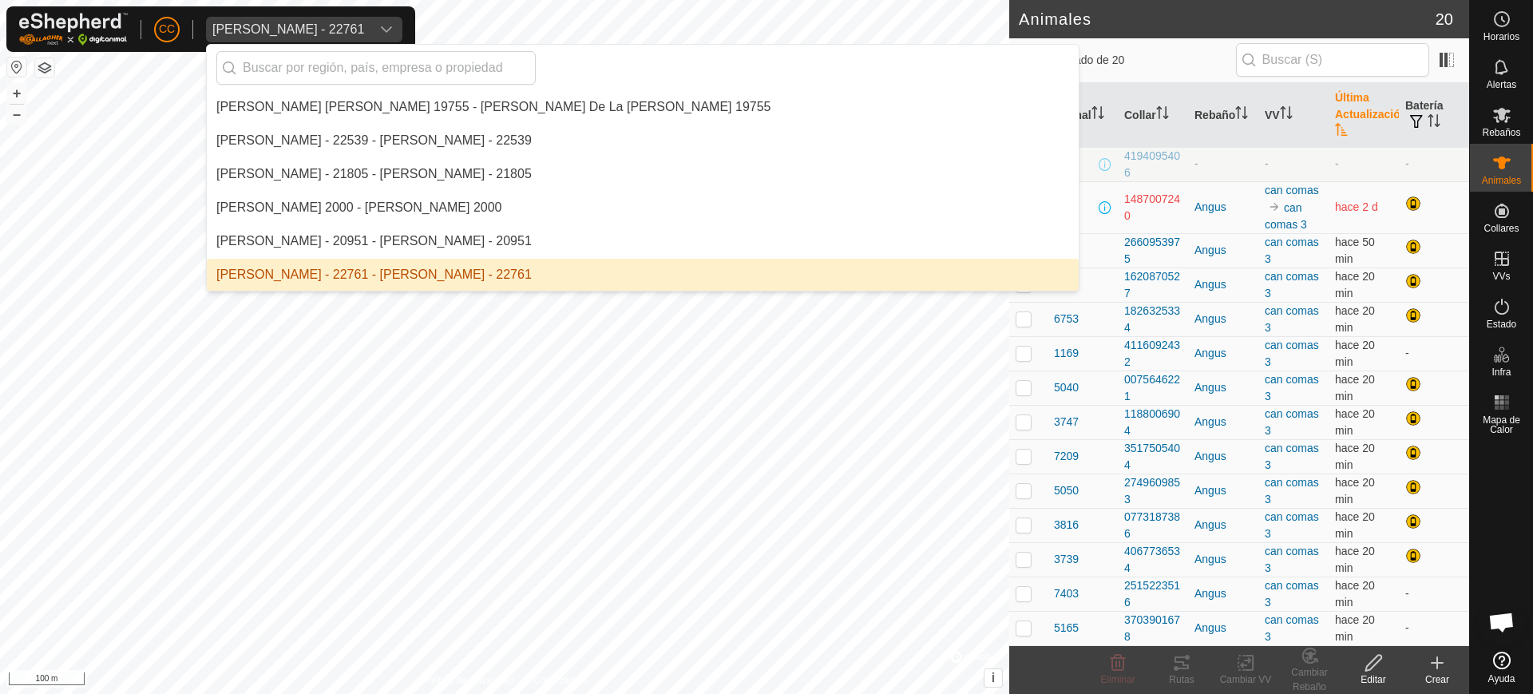
click at [295, 268] on li "Anca Sanda Bercian - 22761 - Anca Sanda Bercian - 22761" at bounding box center [643, 275] width 872 height 32
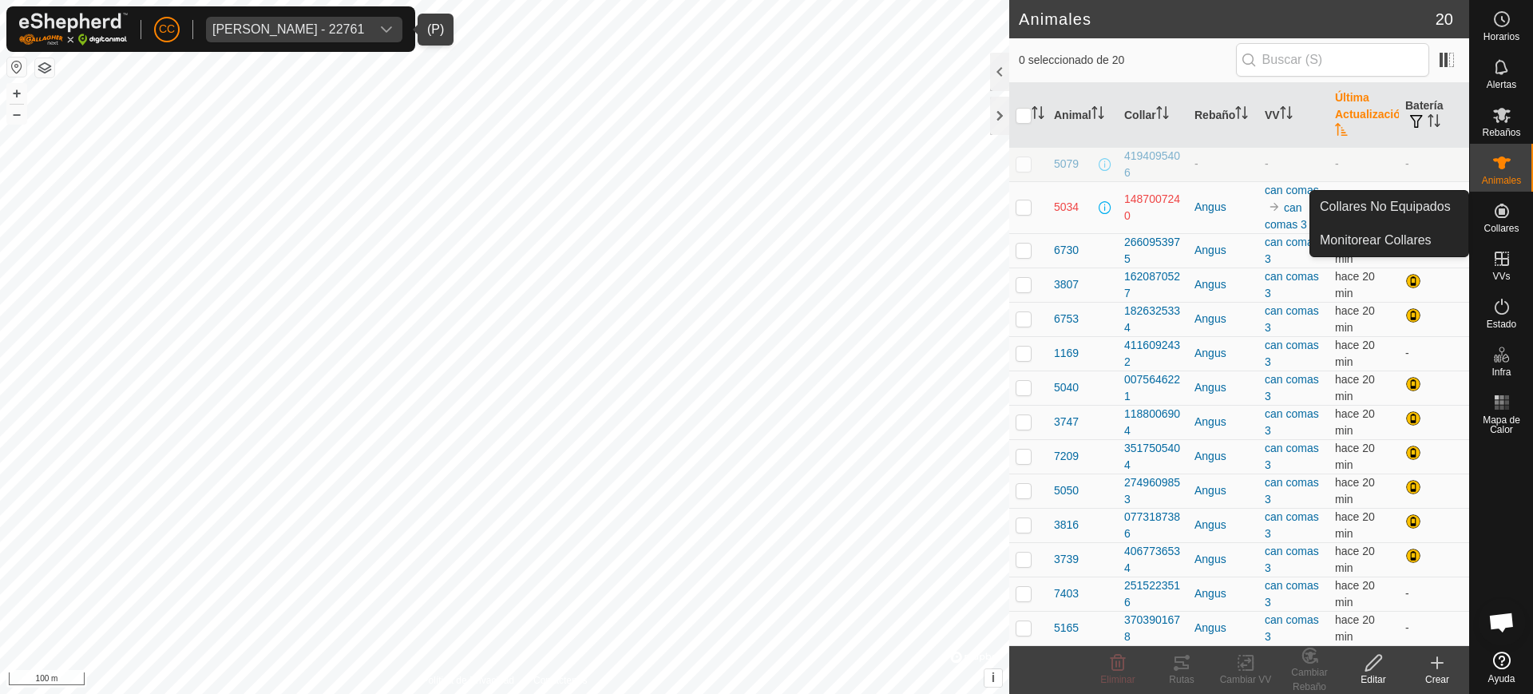
click at [1488, 224] on span "Collares" at bounding box center [1500, 229] width 35 height 10
click at [1398, 208] on link "Collares No Equipados" at bounding box center [1389, 207] width 158 height 32
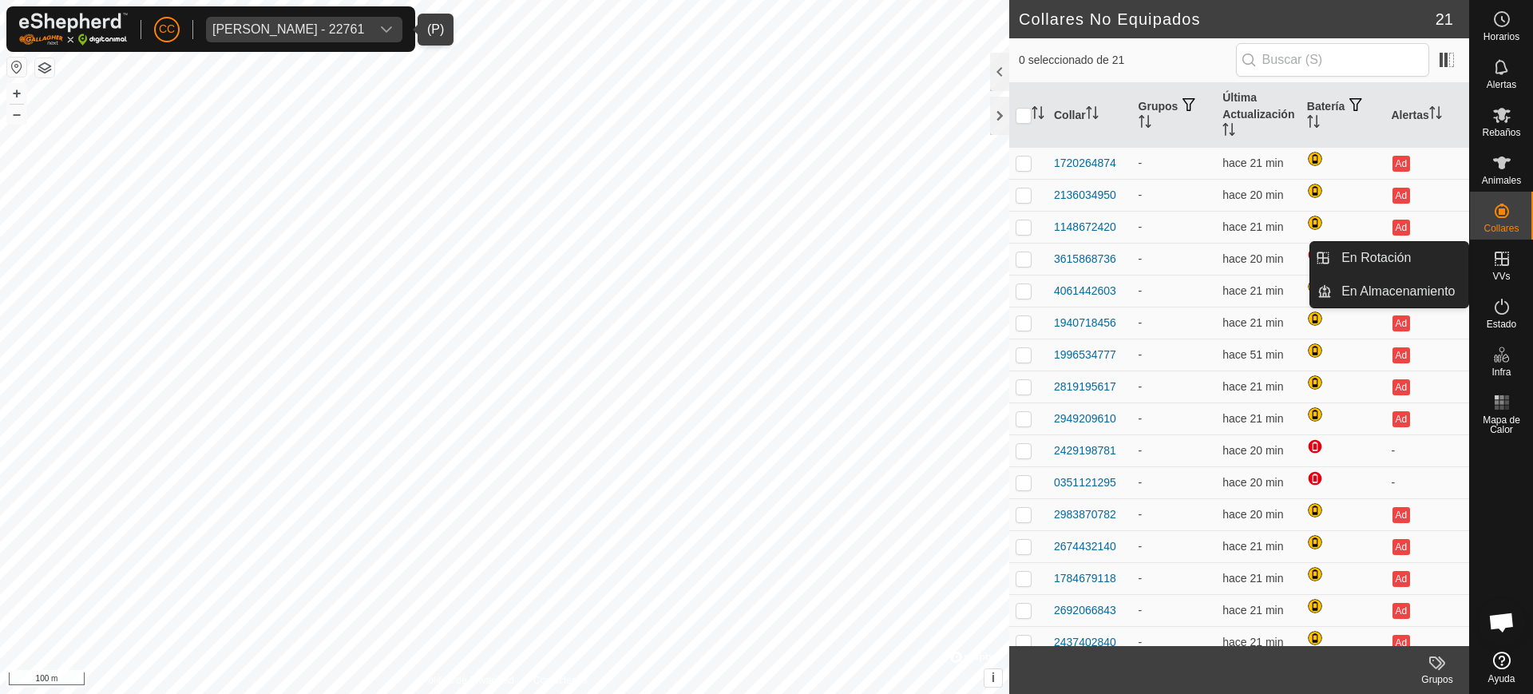
click at [1498, 262] on icon at bounding box center [1501, 258] width 19 height 19
click at [1421, 247] on link "En Rotación" at bounding box center [1400, 258] width 137 height 32
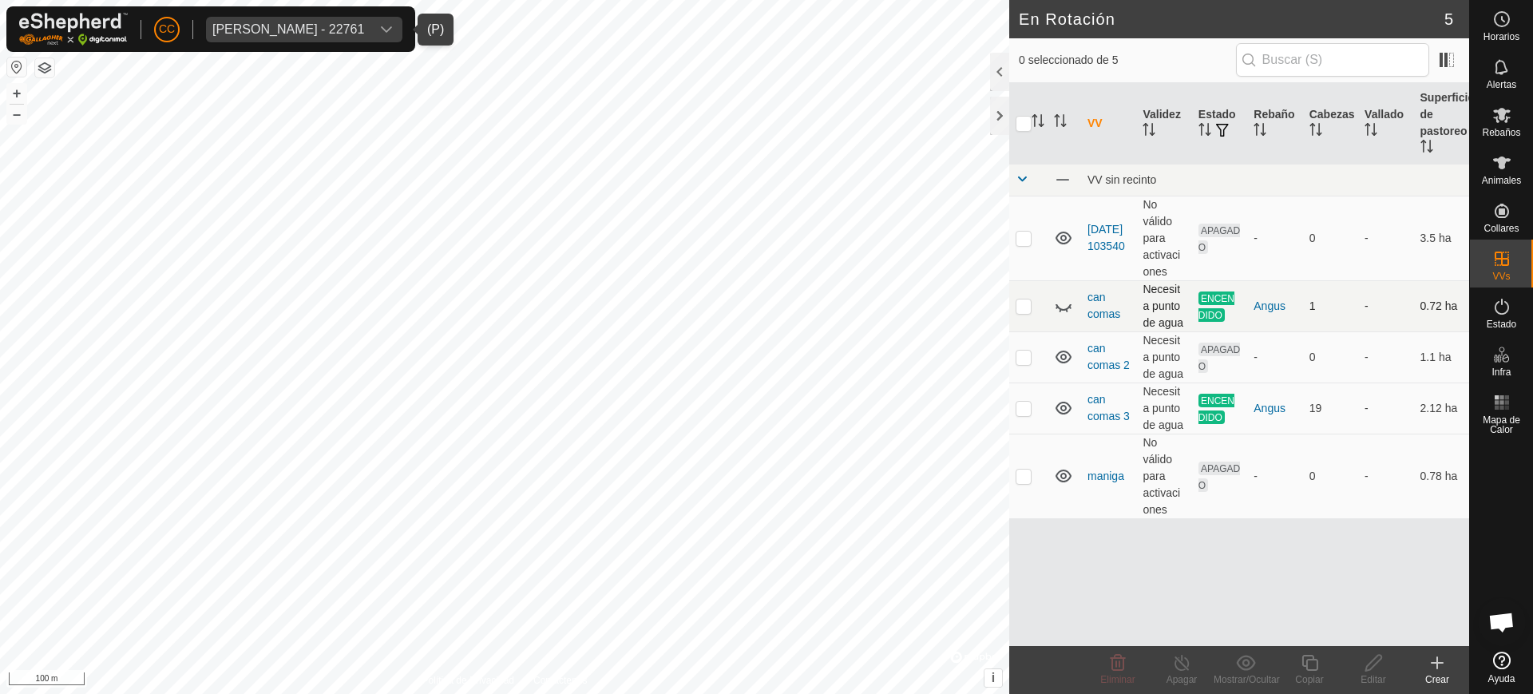
click at [1063, 305] on icon at bounding box center [1063, 305] width 19 height 19
click at [328, 34] on div "[PERSON_NAME] - 22761" at bounding box center [288, 29] width 152 height 13
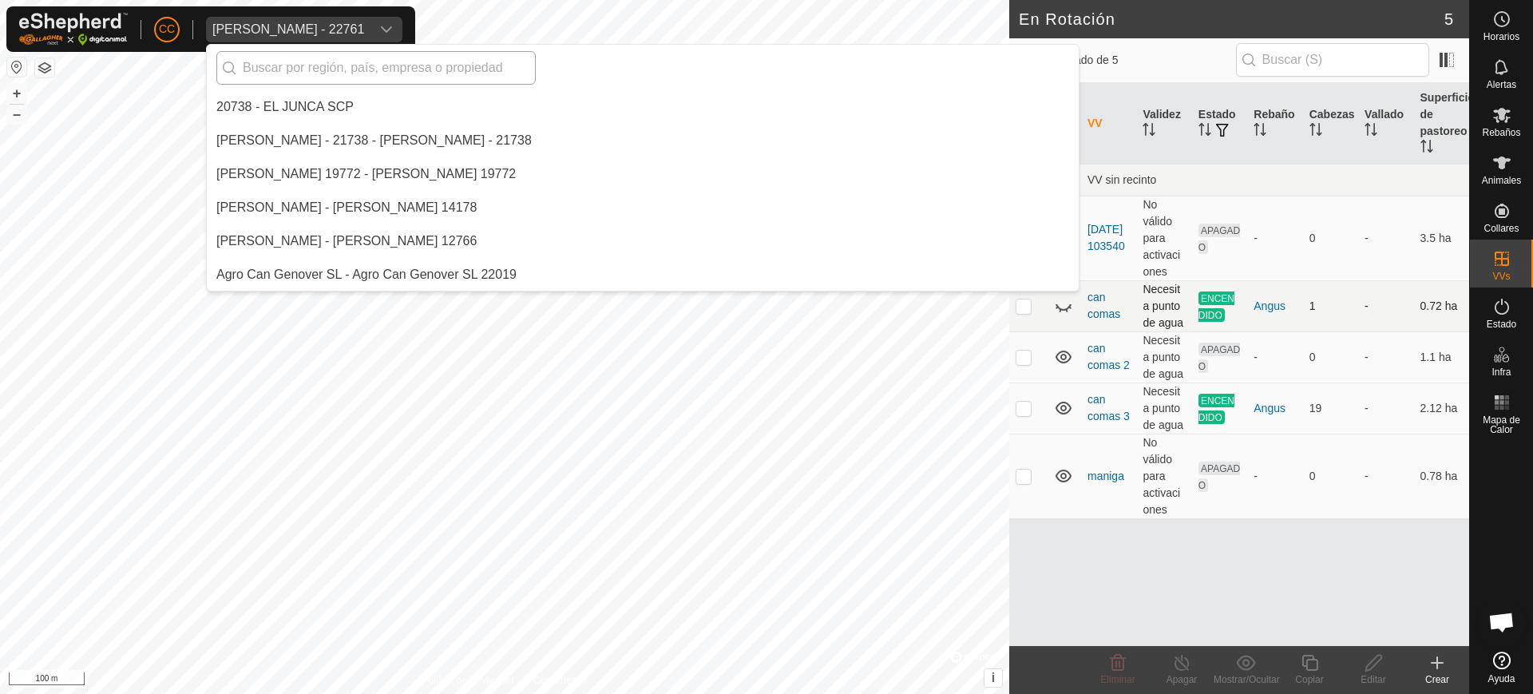
scroll to position [1140, 0]
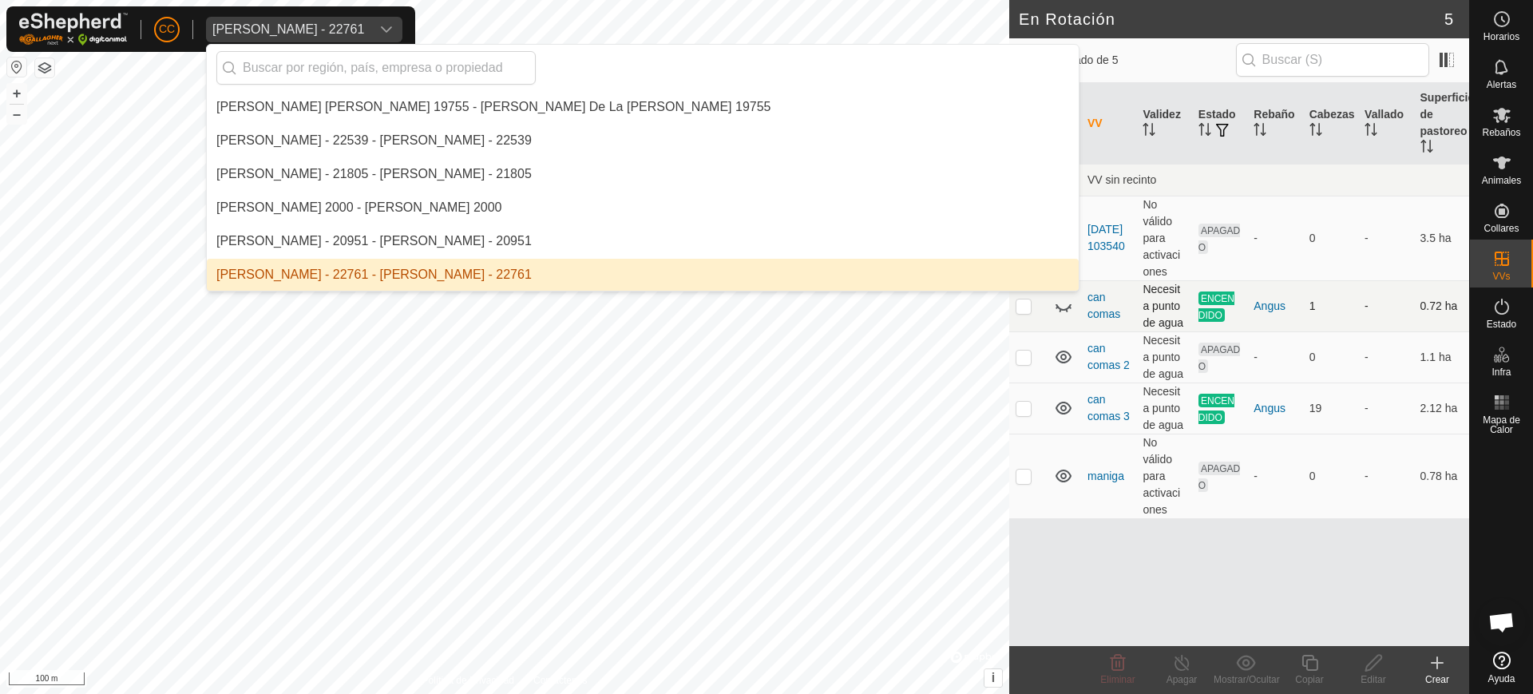
click at [317, 265] on li "Anca Sanda Bercian - 22761 - Anca Sanda Bercian - 22761" at bounding box center [643, 275] width 872 height 32
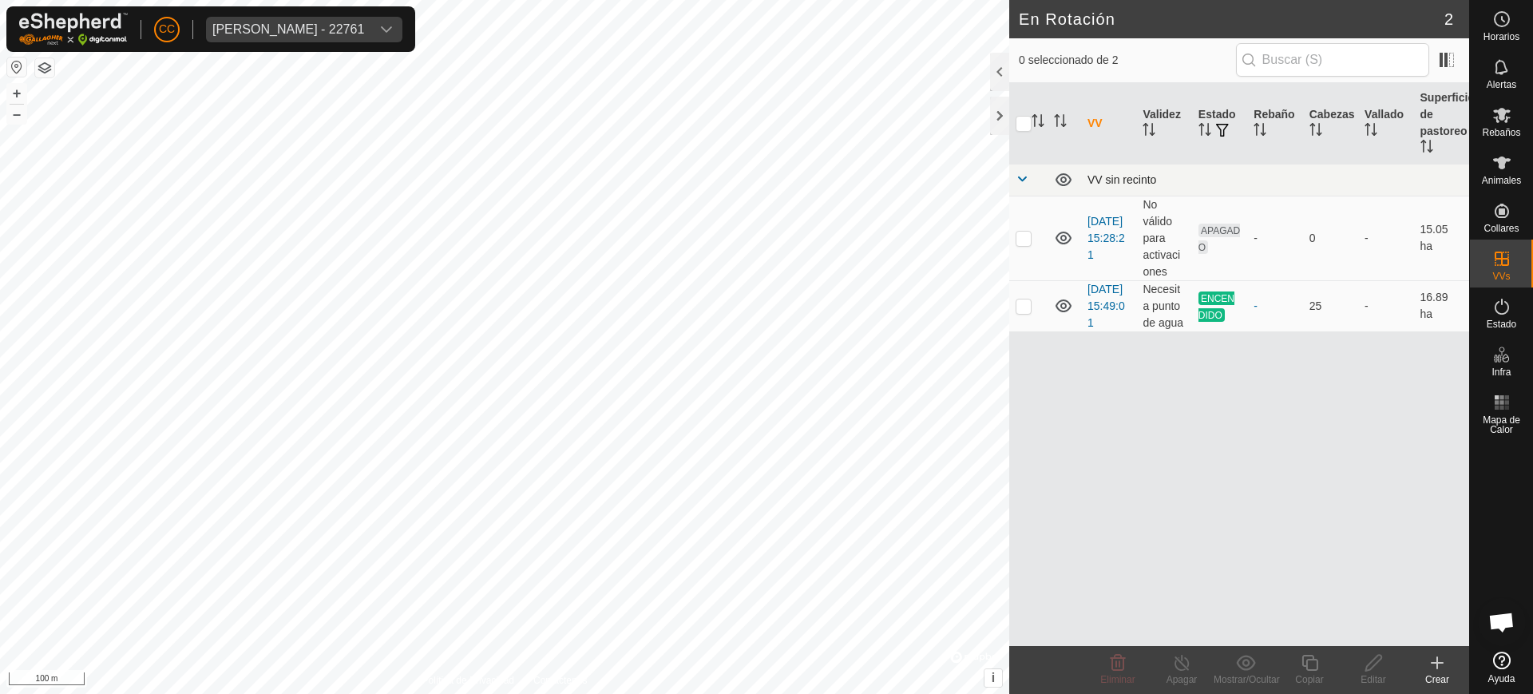
scroll to position [1272, 0]
click at [10, 67] on button "button" at bounding box center [16, 66] width 19 height 19
click at [1501, 121] on icon at bounding box center [1501, 114] width 19 height 19
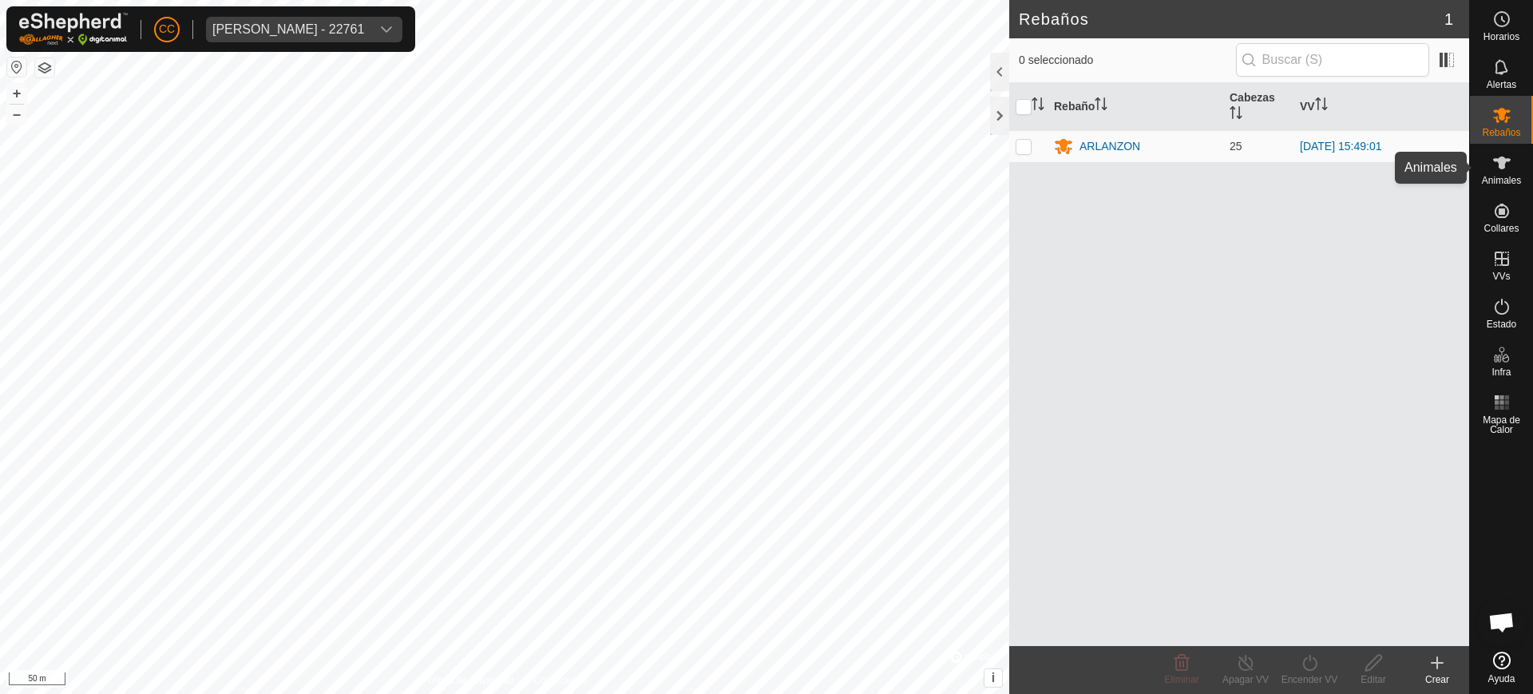
click at [1504, 168] on icon at bounding box center [1501, 162] width 19 height 19
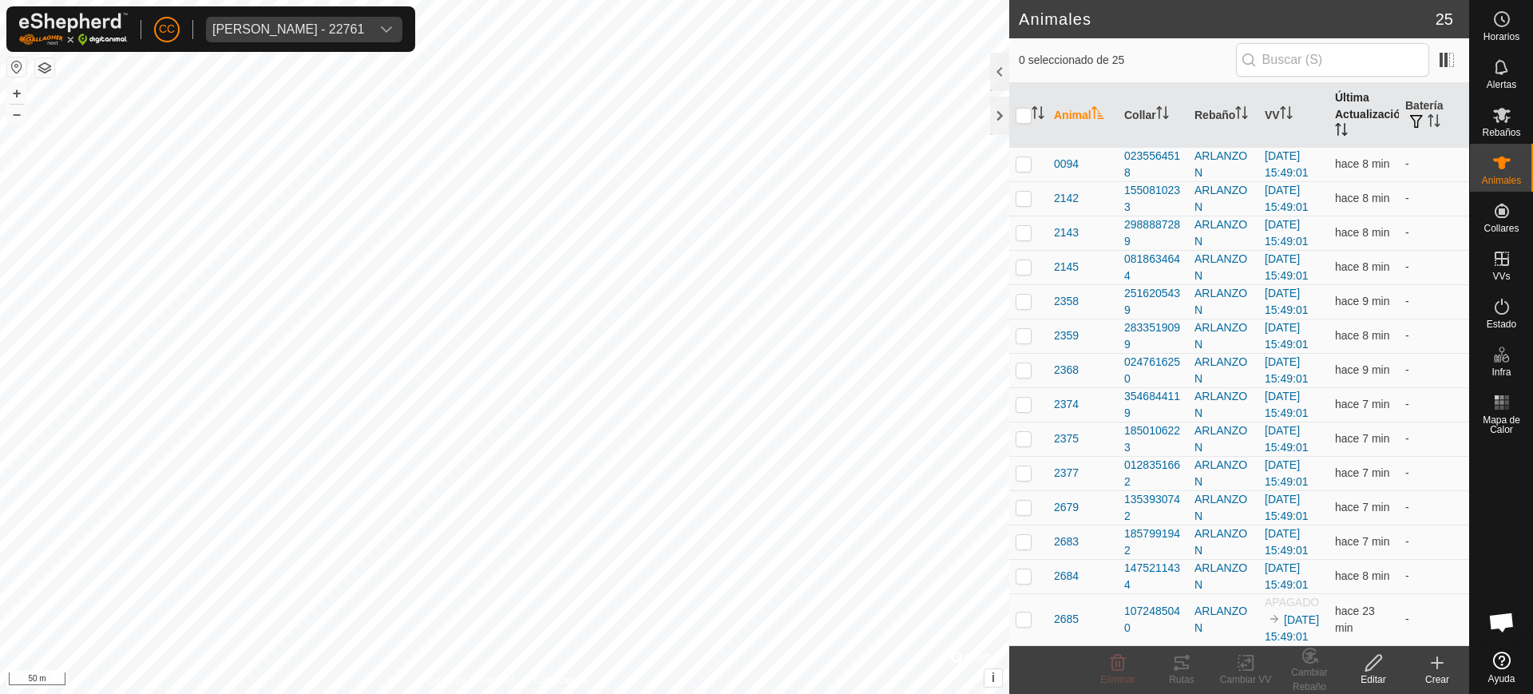
click at [1346, 137] on th "Última Actualización" at bounding box center [1363, 115] width 70 height 65
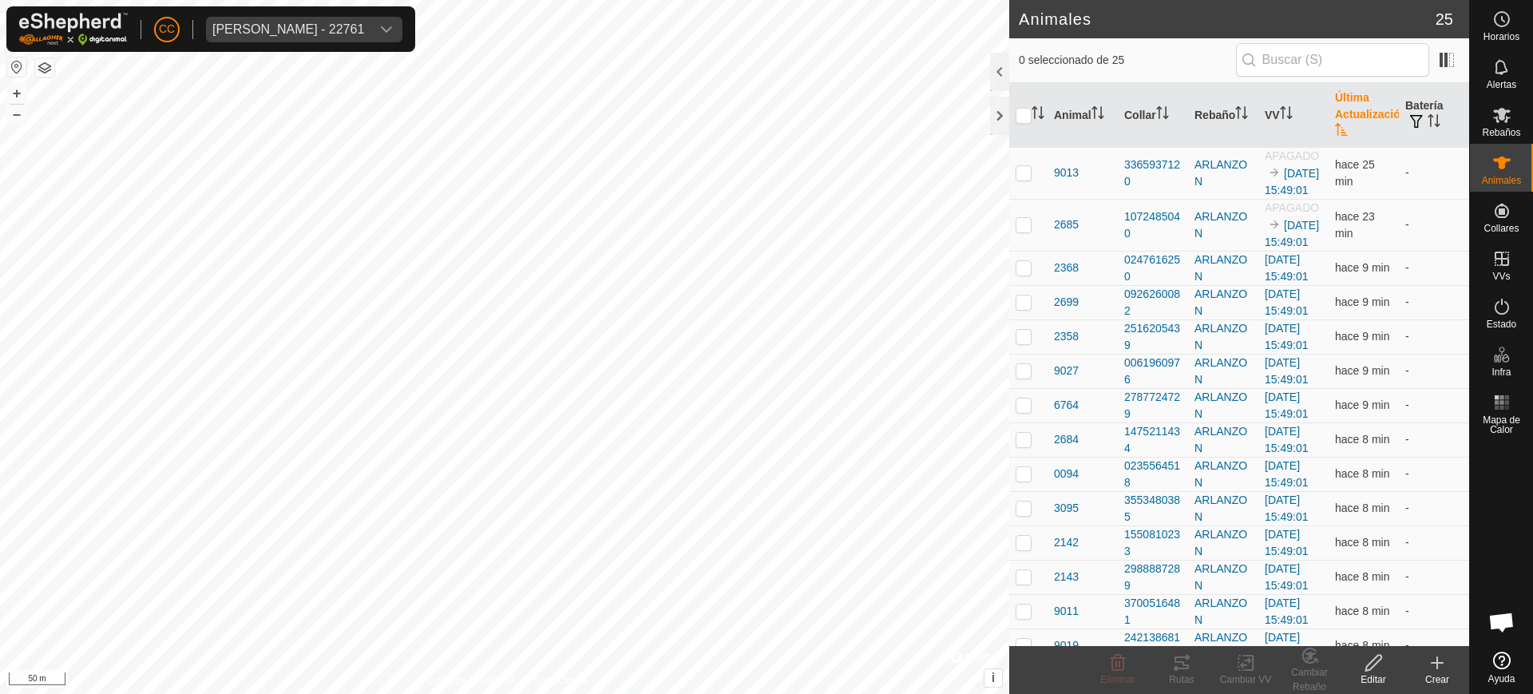
click at [1346, 137] on th "Última Actualización" at bounding box center [1363, 115] width 70 height 65
click at [1355, 121] on th "Última Actualización" at bounding box center [1363, 115] width 70 height 65
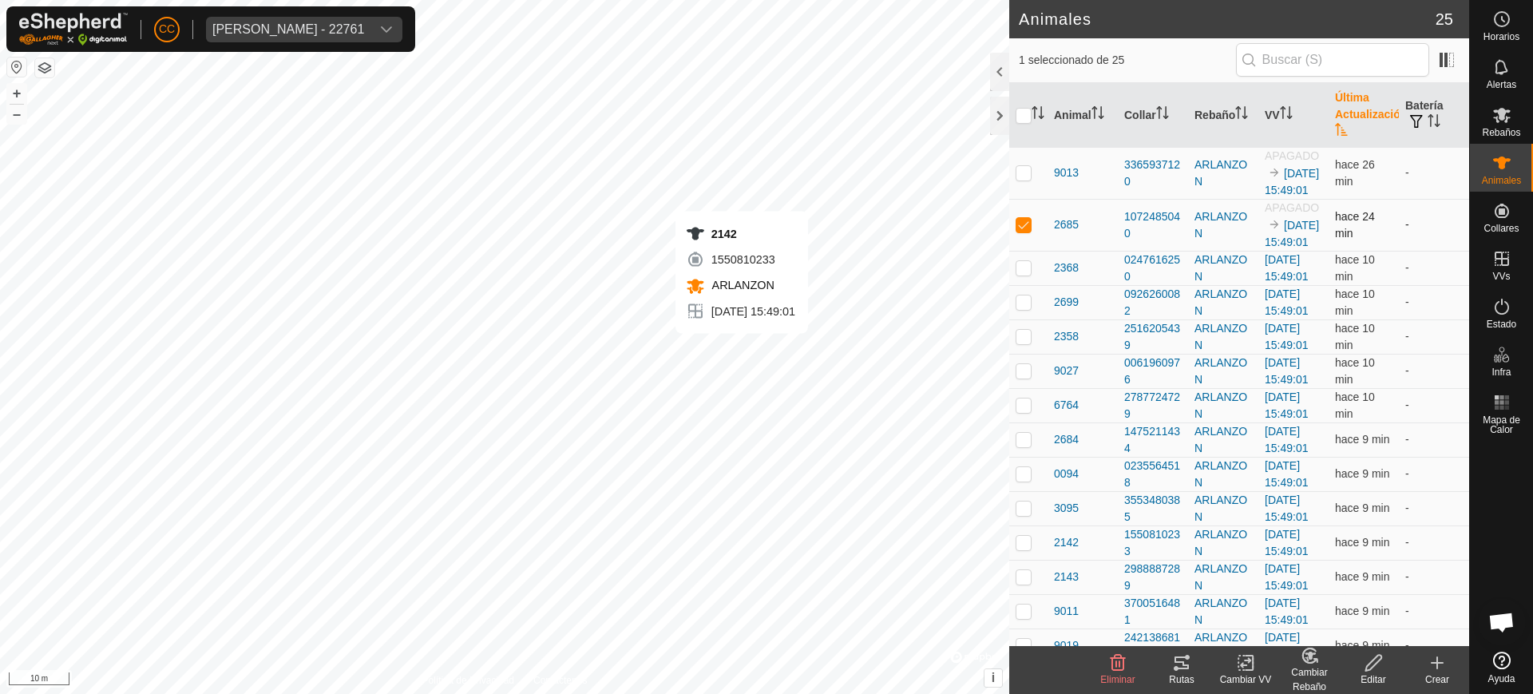
checkbox input "false"
checkbox input "true"
click at [722, 350] on div "0094 0235564518 [GEOGRAPHIC_DATA] [DATE] 15:49:01 + – ⇧ i © Mapbox , © OpenStre…" at bounding box center [504, 347] width 1009 height 694
checkbox input "true"
click at [699, 341] on div "9011 3700516481 [GEOGRAPHIC_DATA] [DATE] 15:49:01 + – ⇧ i © Mapbox , © OpenStre…" at bounding box center [504, 347] width 1009 height 694
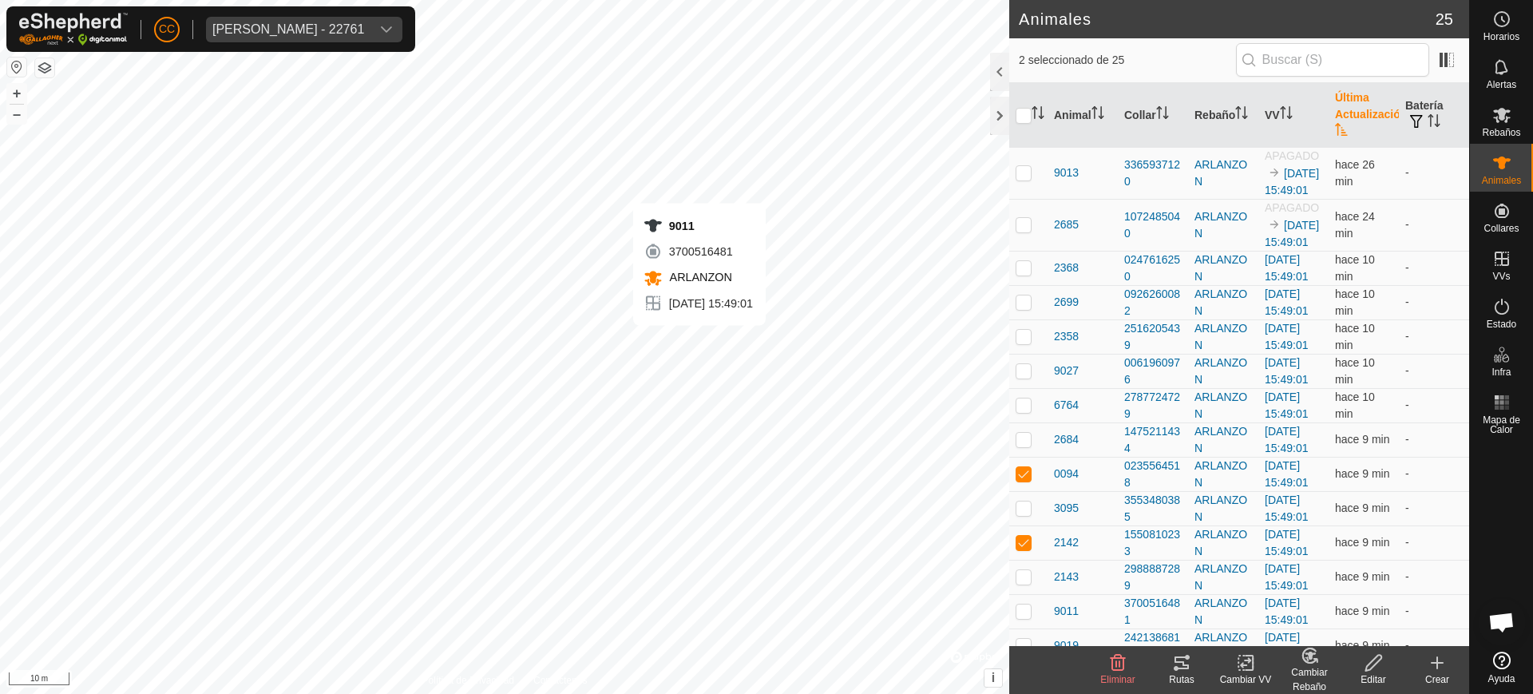
checkbox input "true"
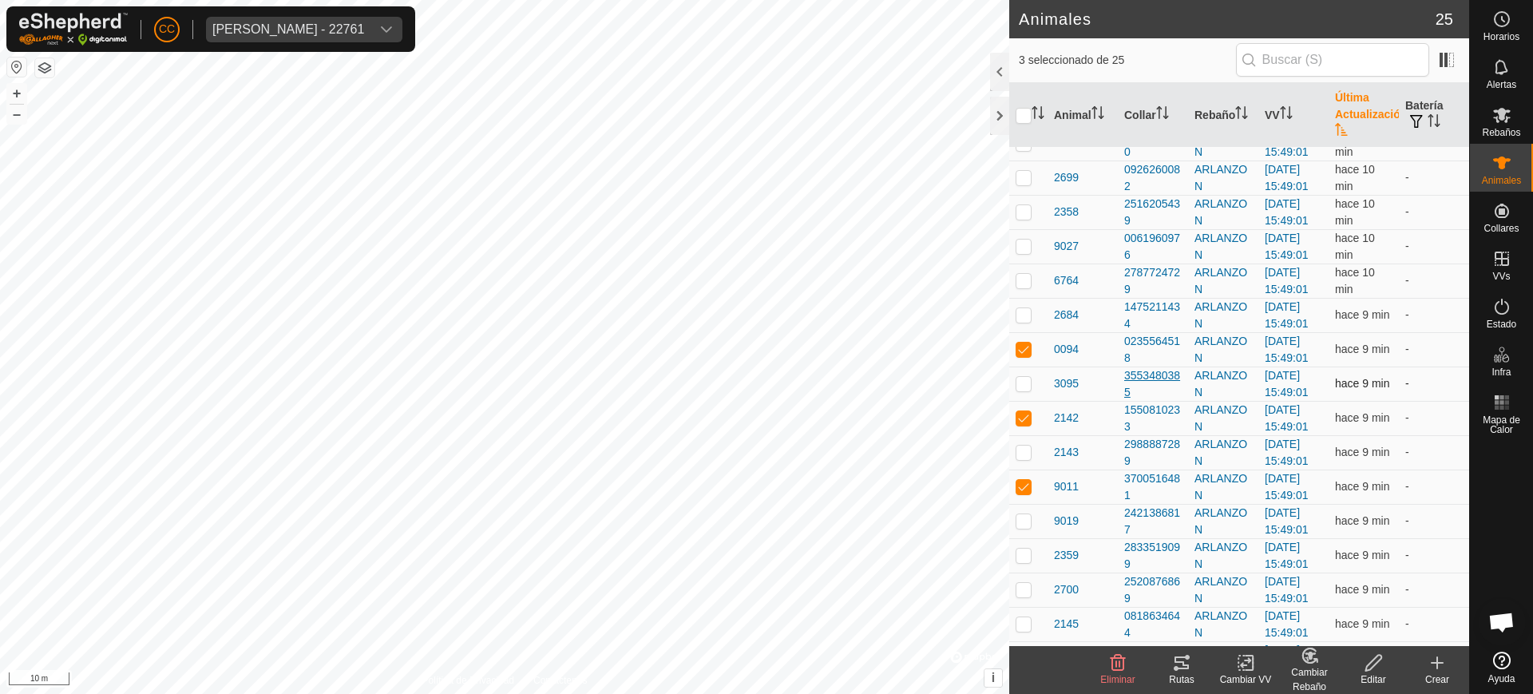
scroll to position [200, 0]
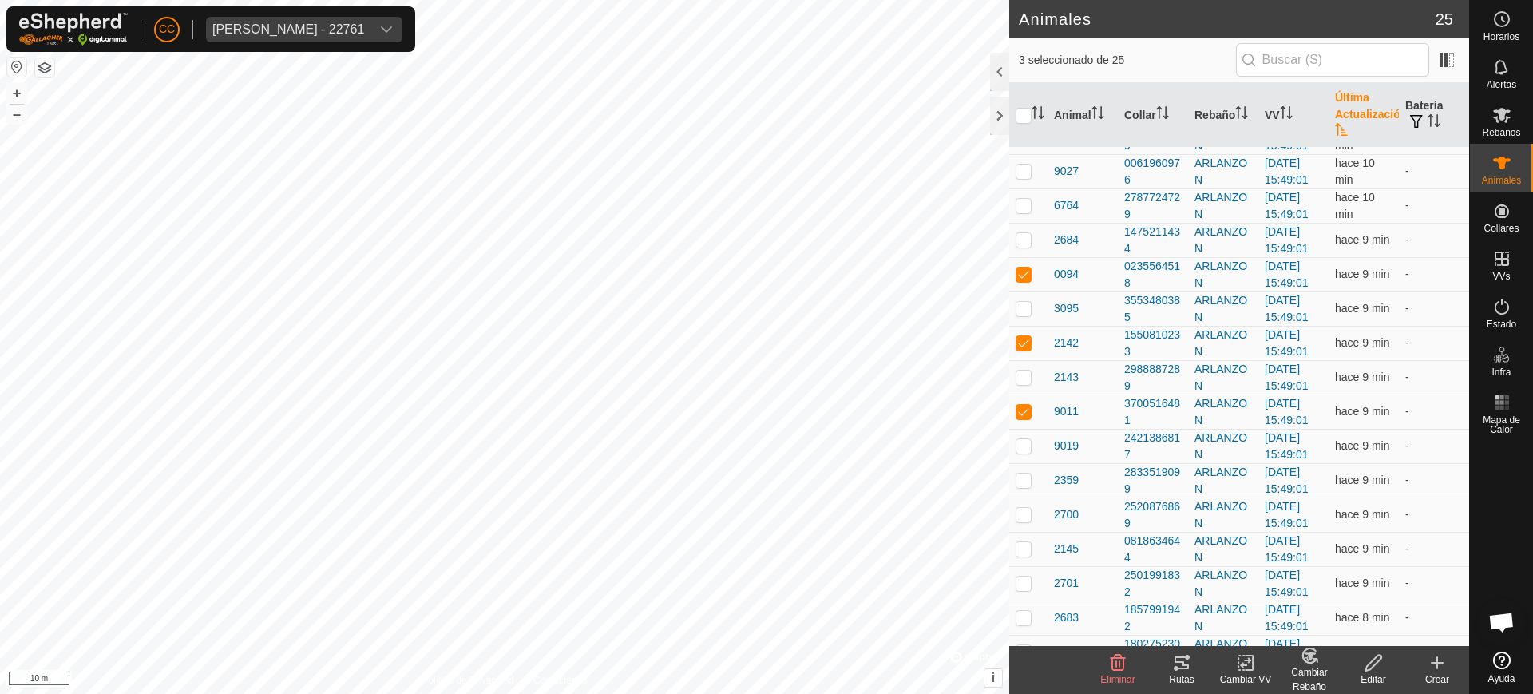
click at [1243, 663] on icon at bounding box center [1246, 662] width 20 height 19
click at [1244, 628] on link "Apagar VV" at bounding box center [1293, 627] width 158 height 32
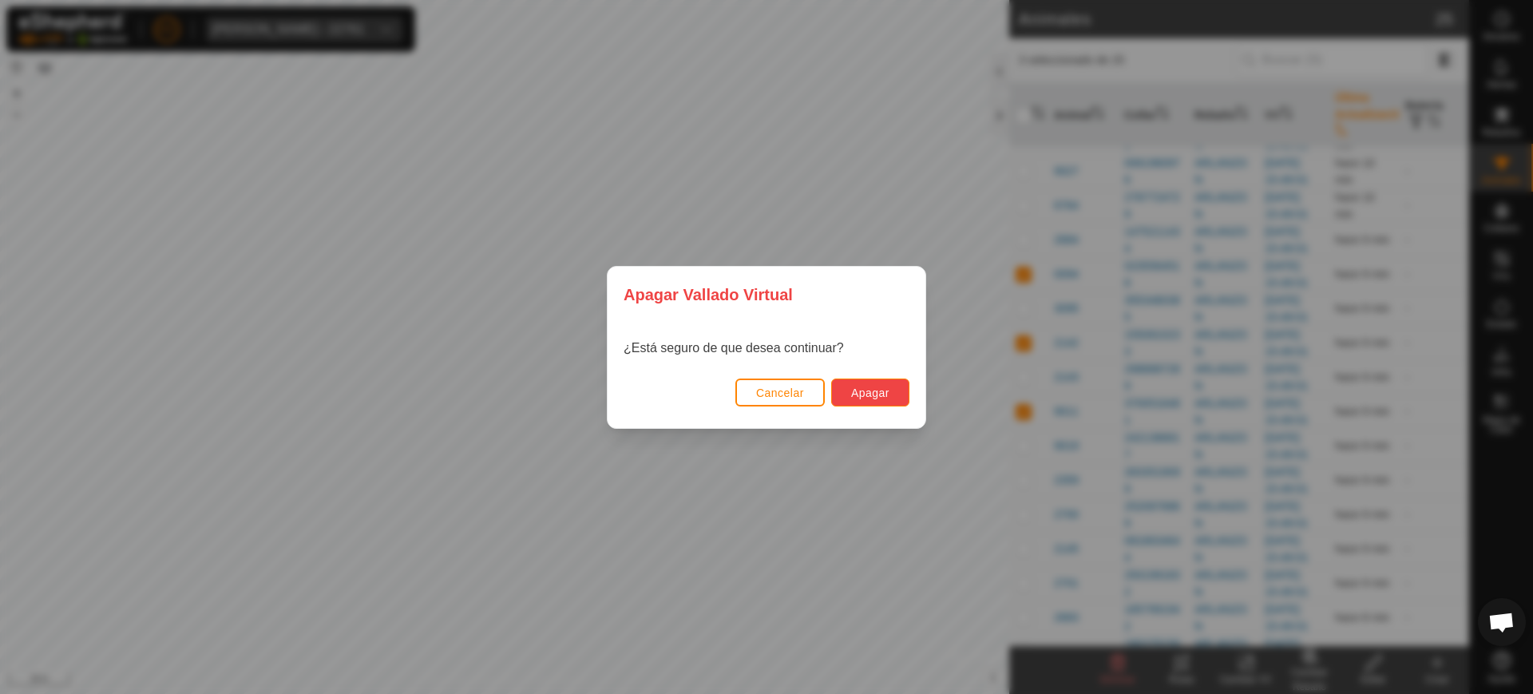
click at [856, 392] on span "Apagar" at bounding box center [870, 392] width 38 height 13
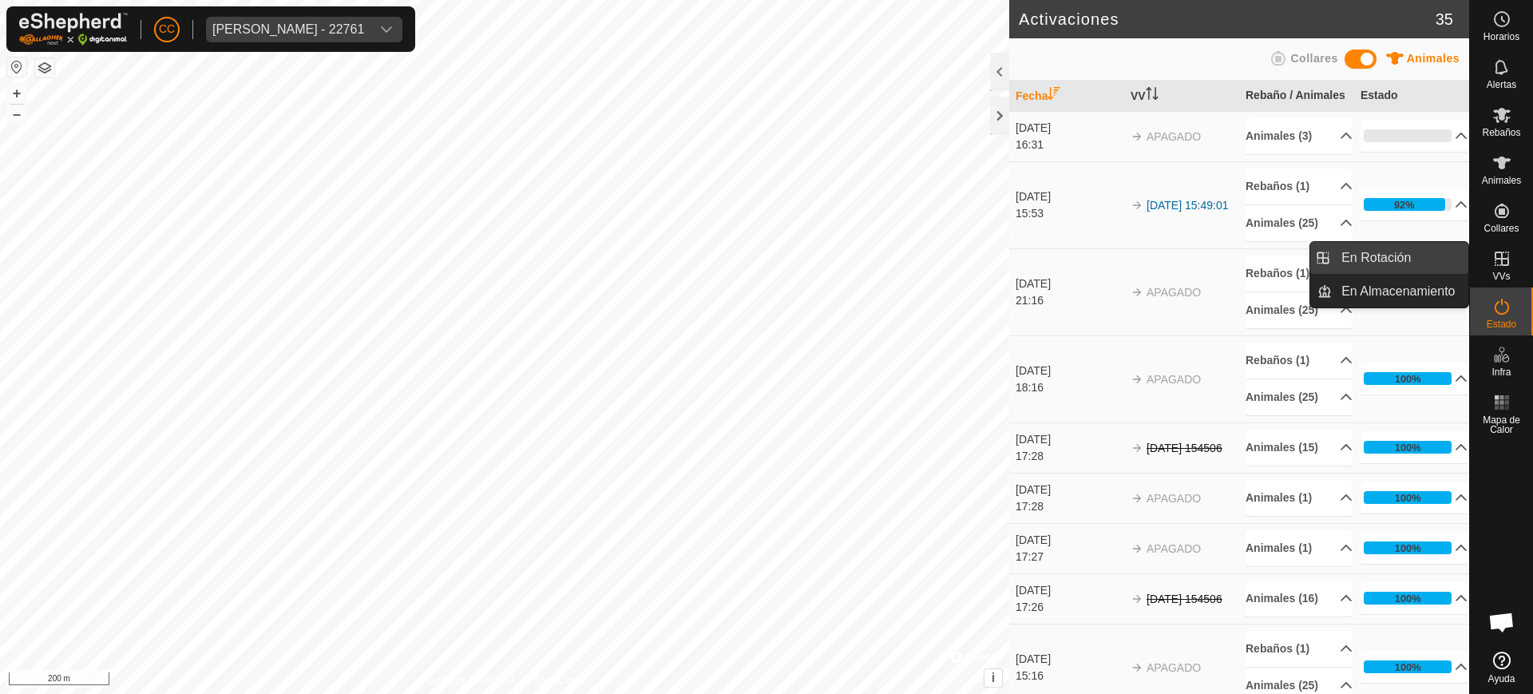
click at [1397, 259] on link "En Rotación" at bounding box center [1400, 258] width 137 height 32
